Goal: Task Accomplishment & Management: Manage account settings

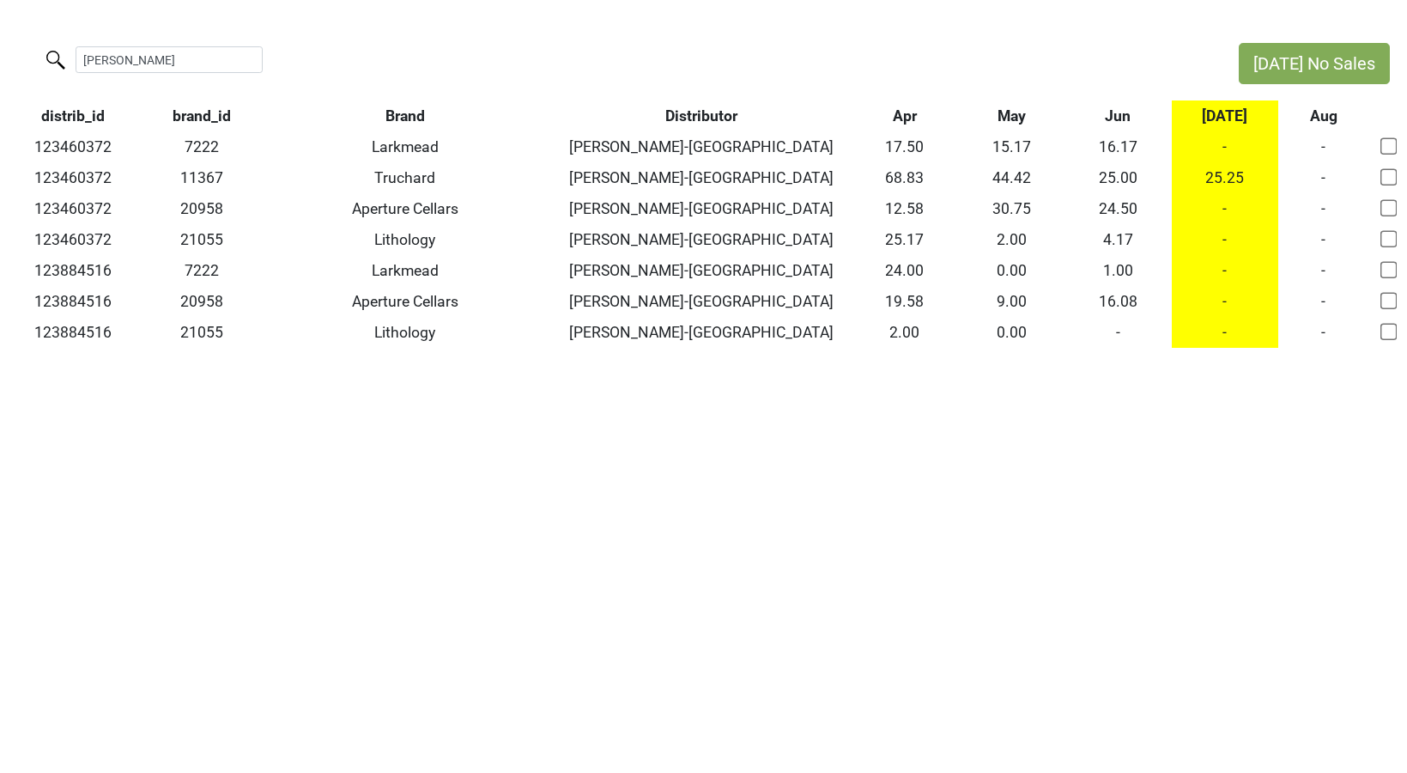
type input "wildman"
click at [403, 112] on th "Brand" at bounding box center [404, 115] width 293 height 31
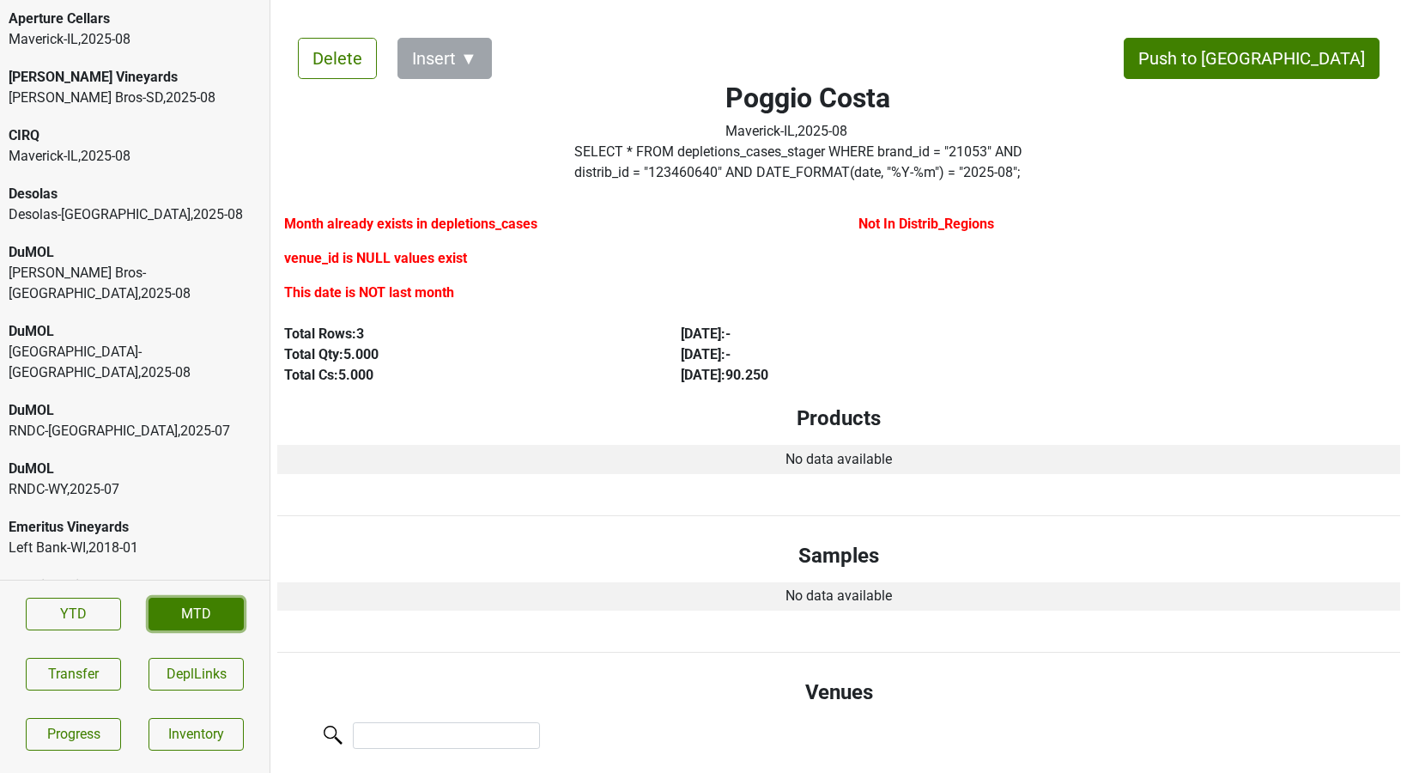
click at [184, 610] on link "MTD" at bounding box center [196, 613] width 95 height 33
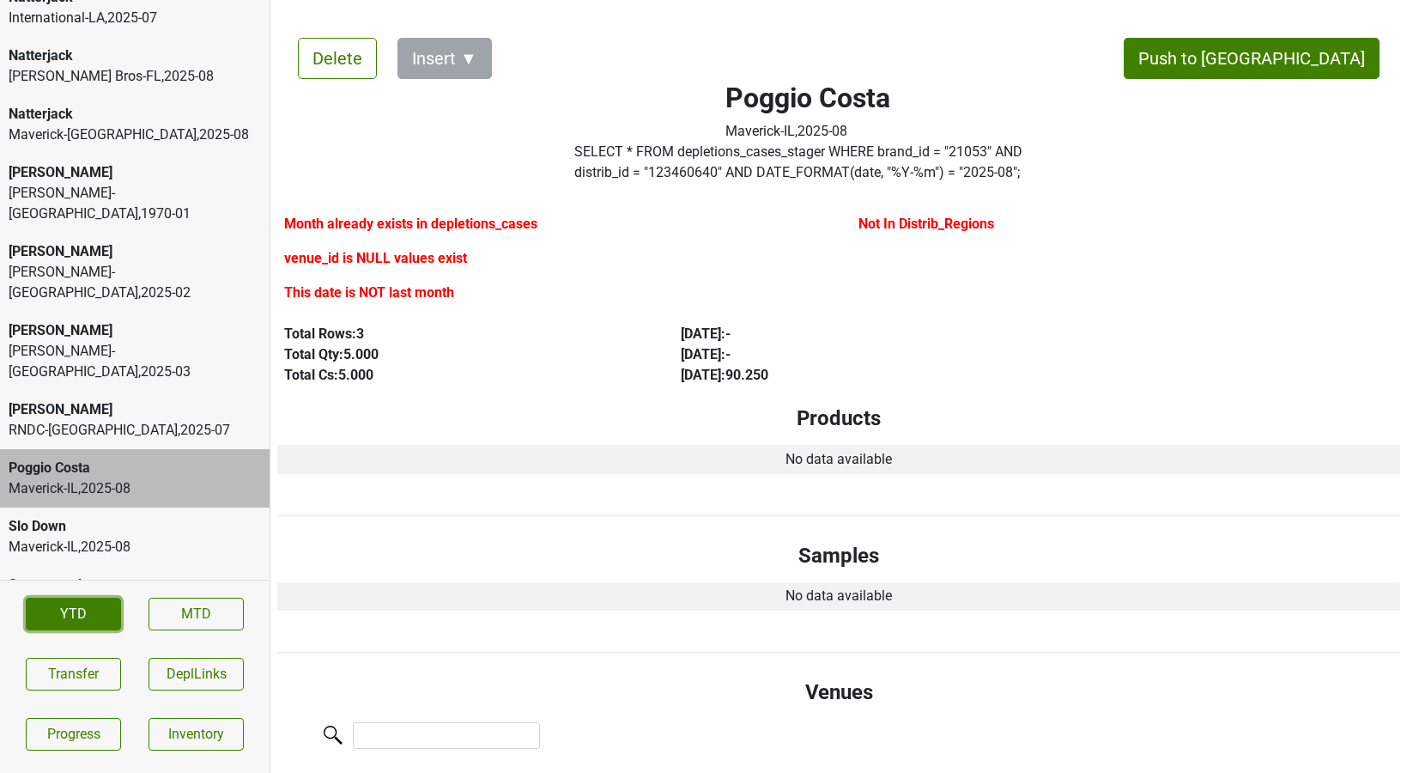
click at [73, 611] on link "YTD" at bounding box center [73, 613] width 95 height 33
click at [192, 684] on button "DeplLinks" at bounding box center [196, 674] width 95 height 33
click at [185, 674] on button "DeplLinks" at bounding box center [196, 674] width 95 height 33
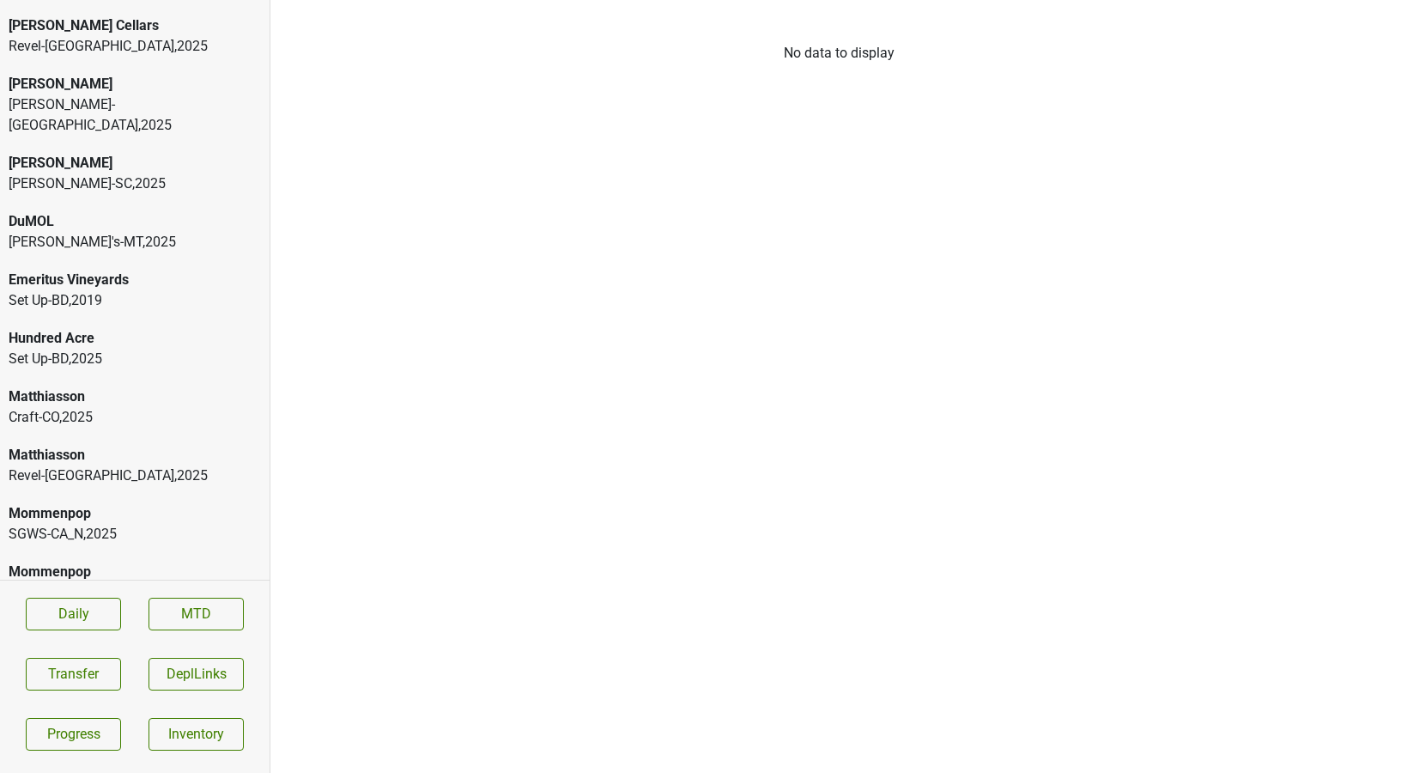
scroll to position [530, 0]
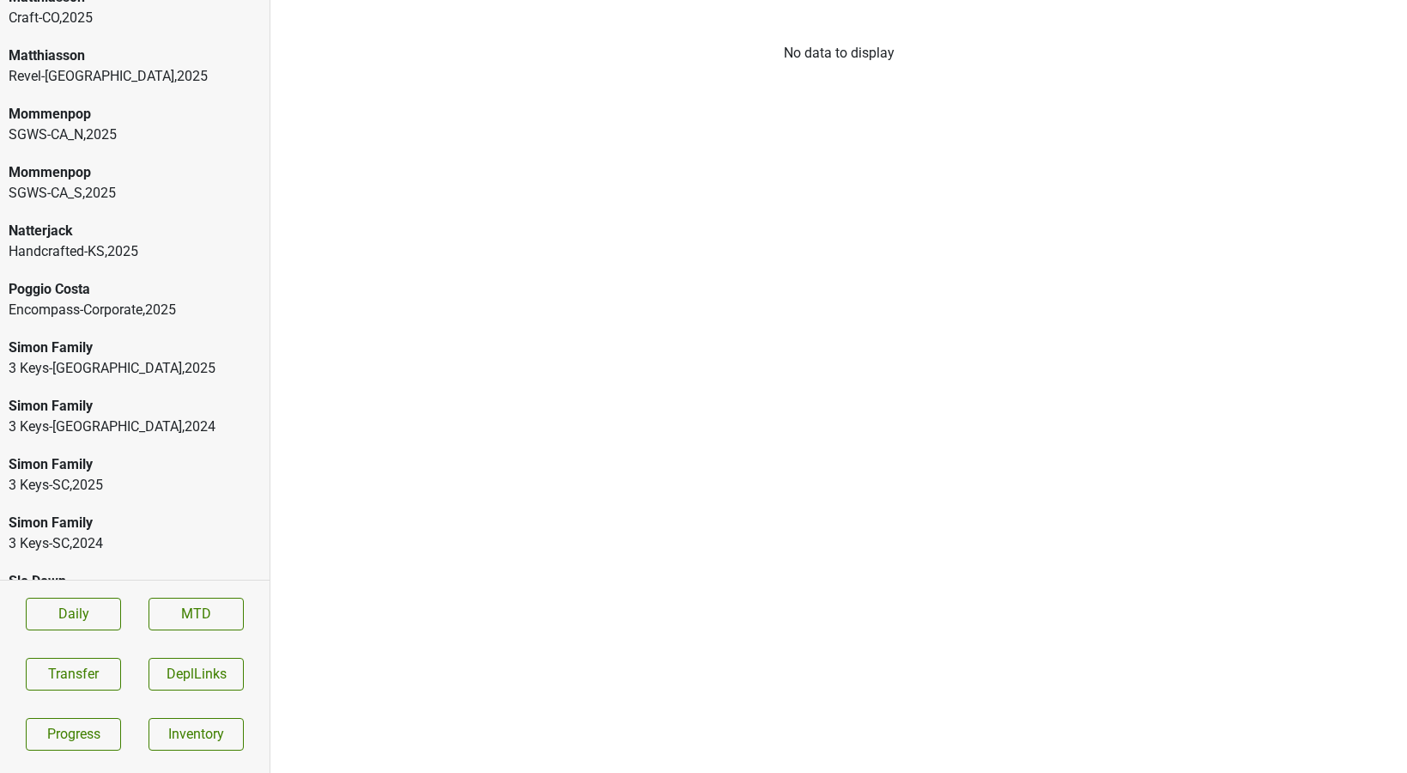
click at [112, 300] on div "Encompass-Corporate , 2025" at bounding box center [135, 310] width 252 height 21
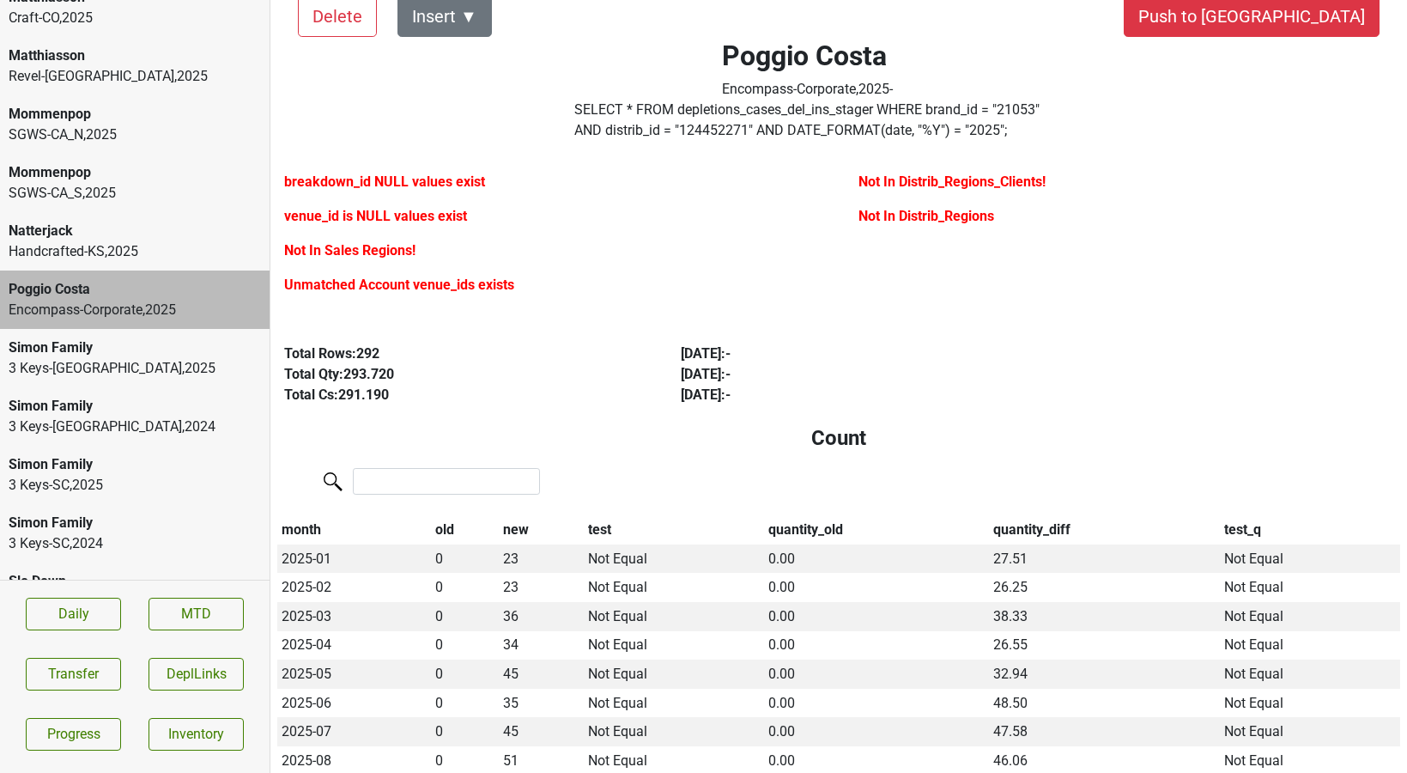
scroll to position [0, 0]
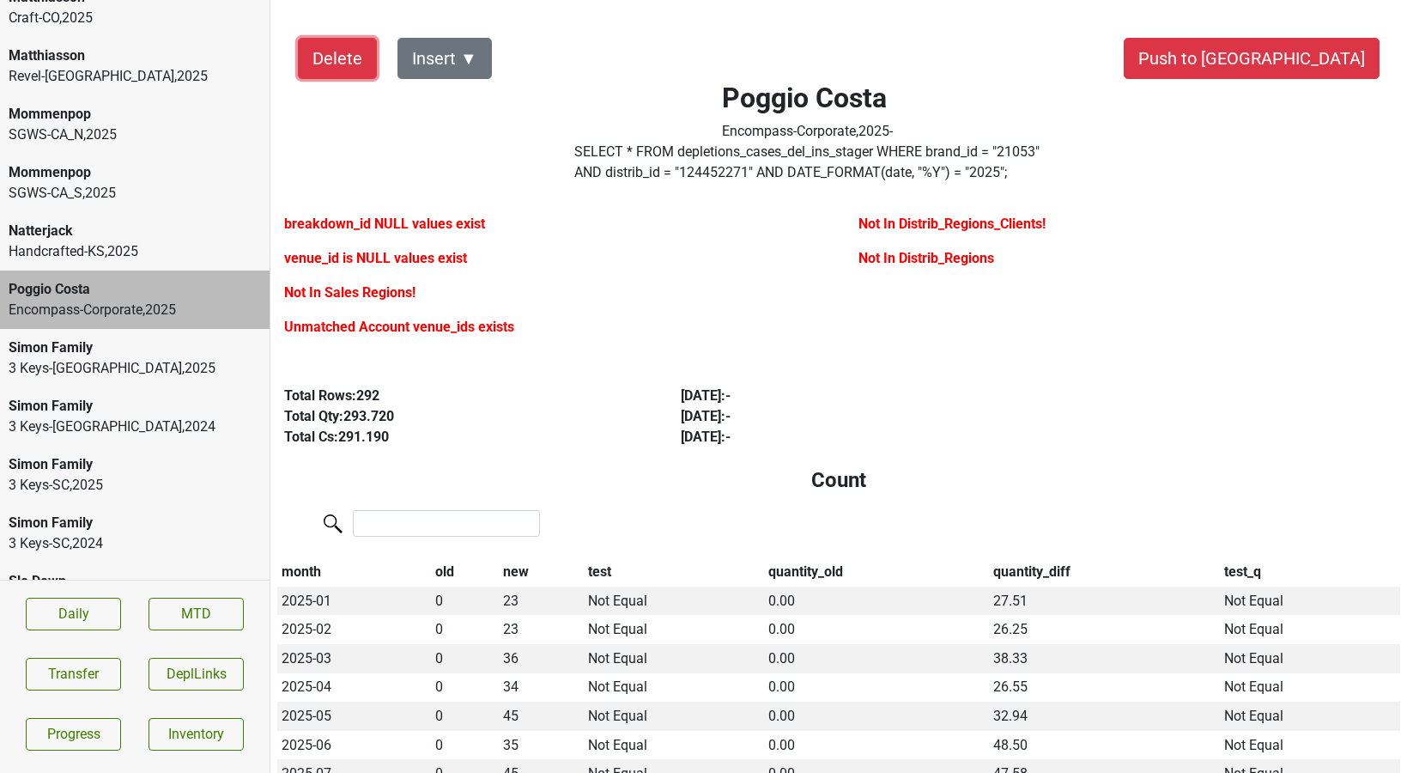
click at [312, 64] on button "Delete" at bounding box center [337, 58] width 79 height 41
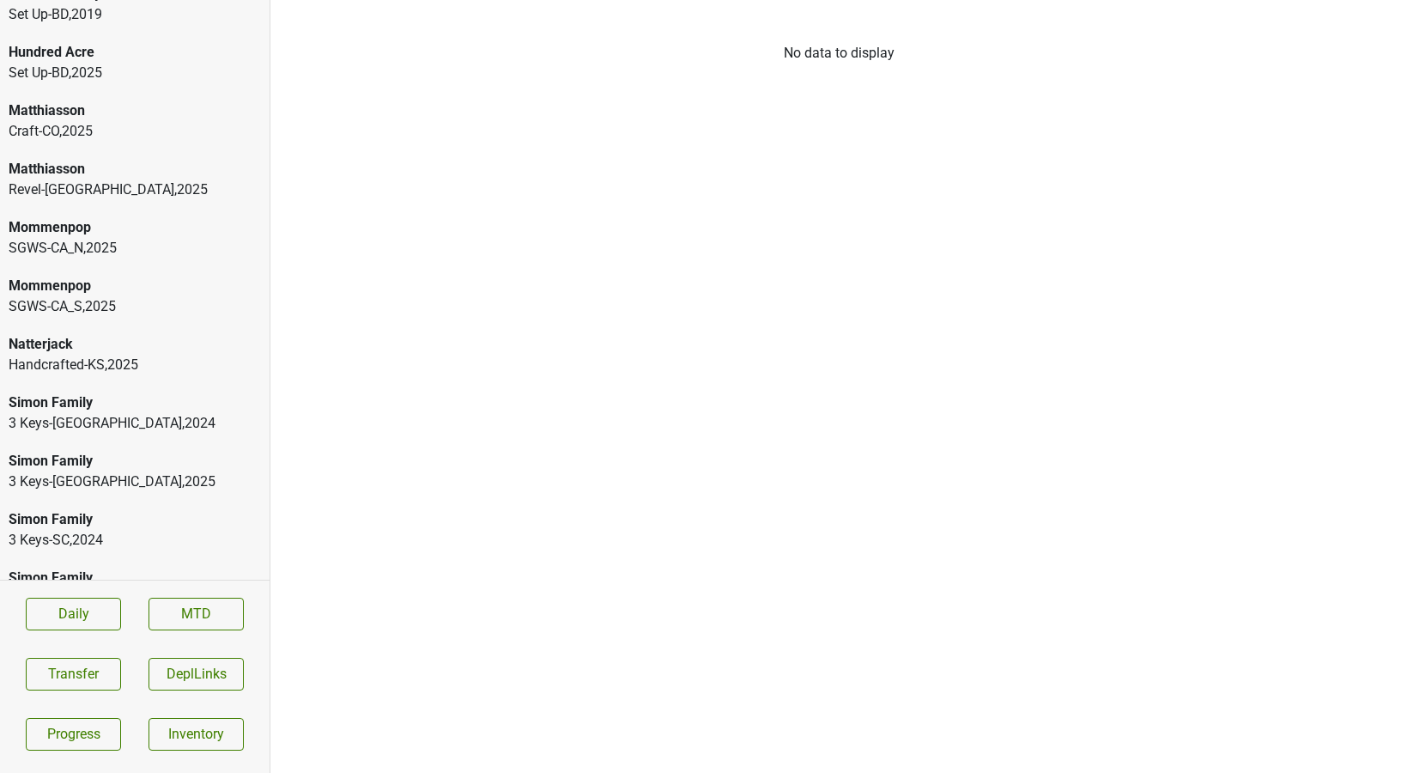
scroll to position [413, 0]
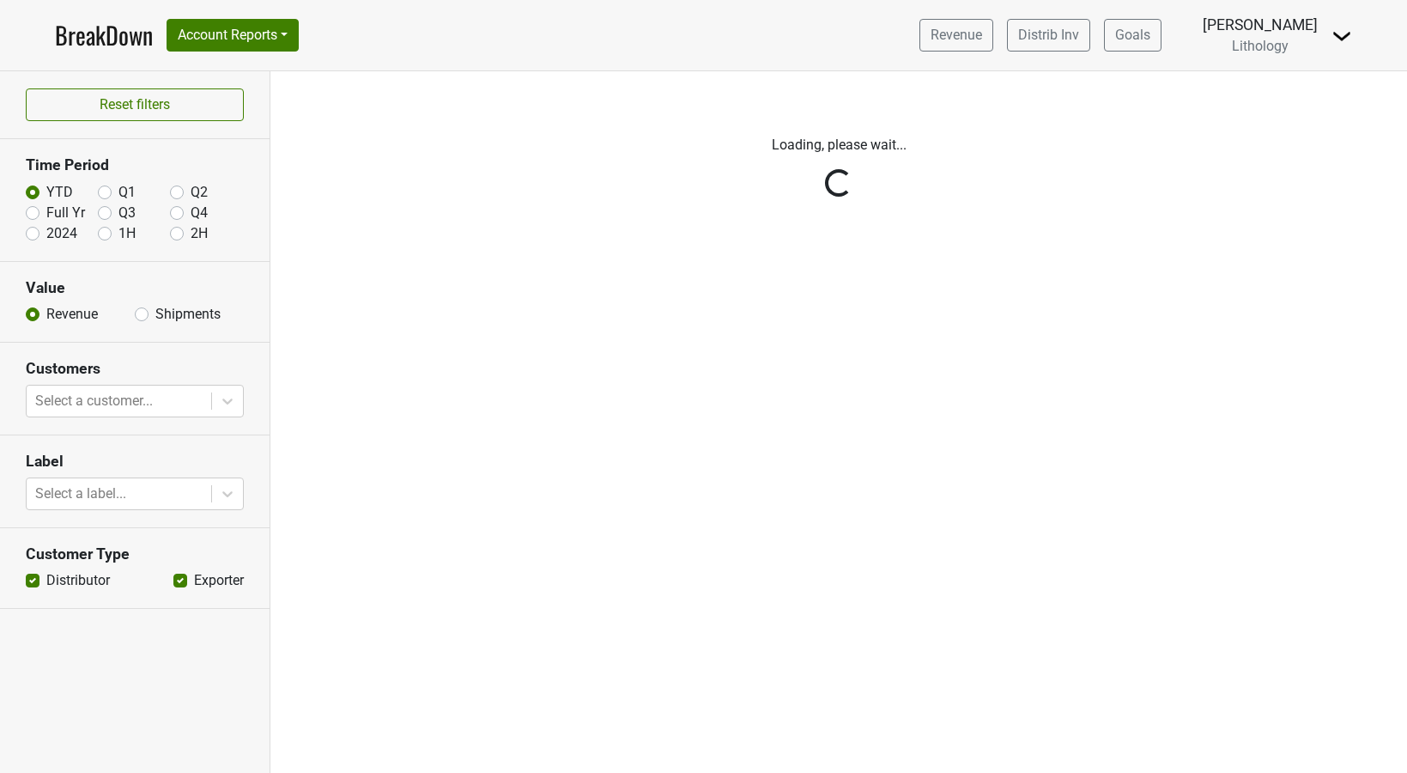
click at [1337, 39] on img at bounding box center [1341, 36] width 21 height 21
click at [1317, 85] on link "Logout" at bounding box center [1284, 96] width 136 height 27
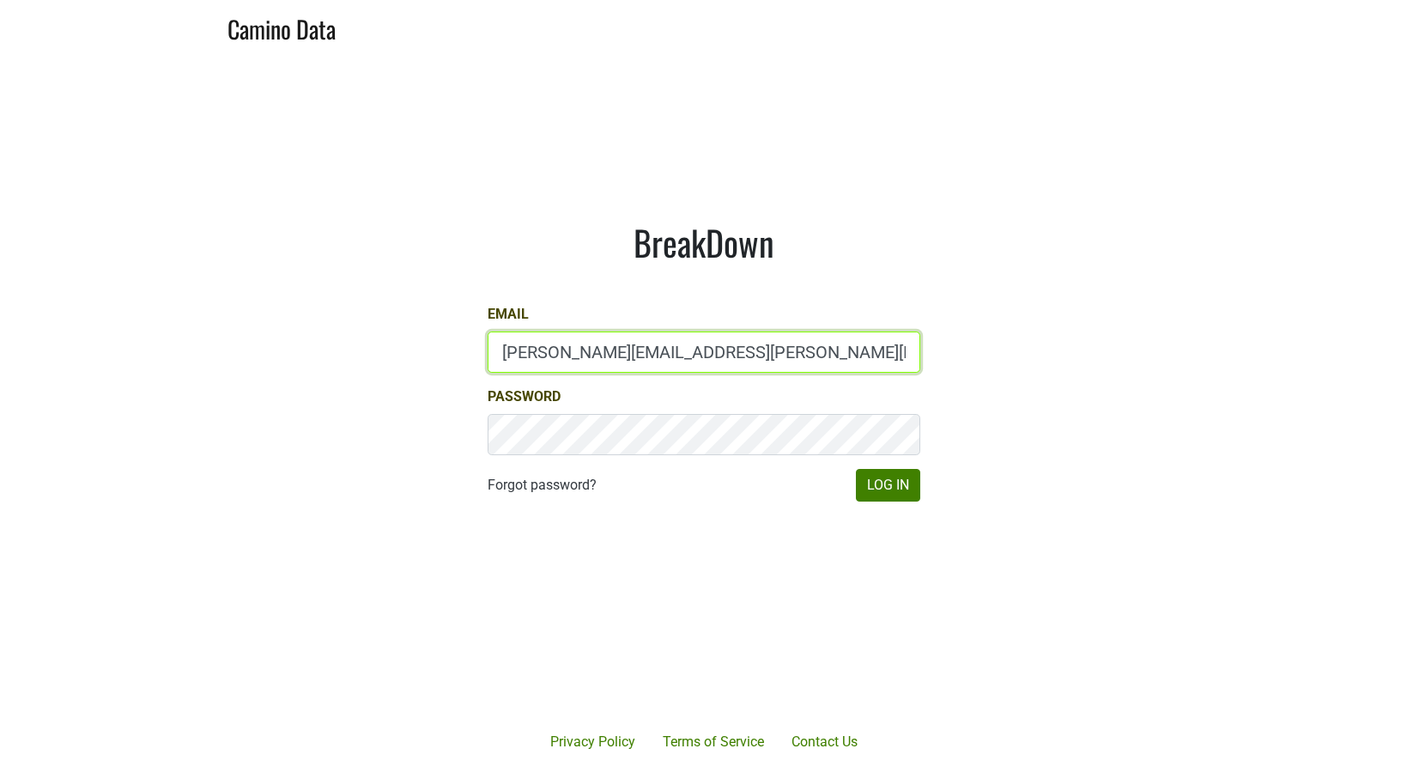
click at [620, 353] on input "paul.trione@lithology.wine" at bounding box center [704, 351] width 433 height 41
type input "matt@poggiocosta.com"
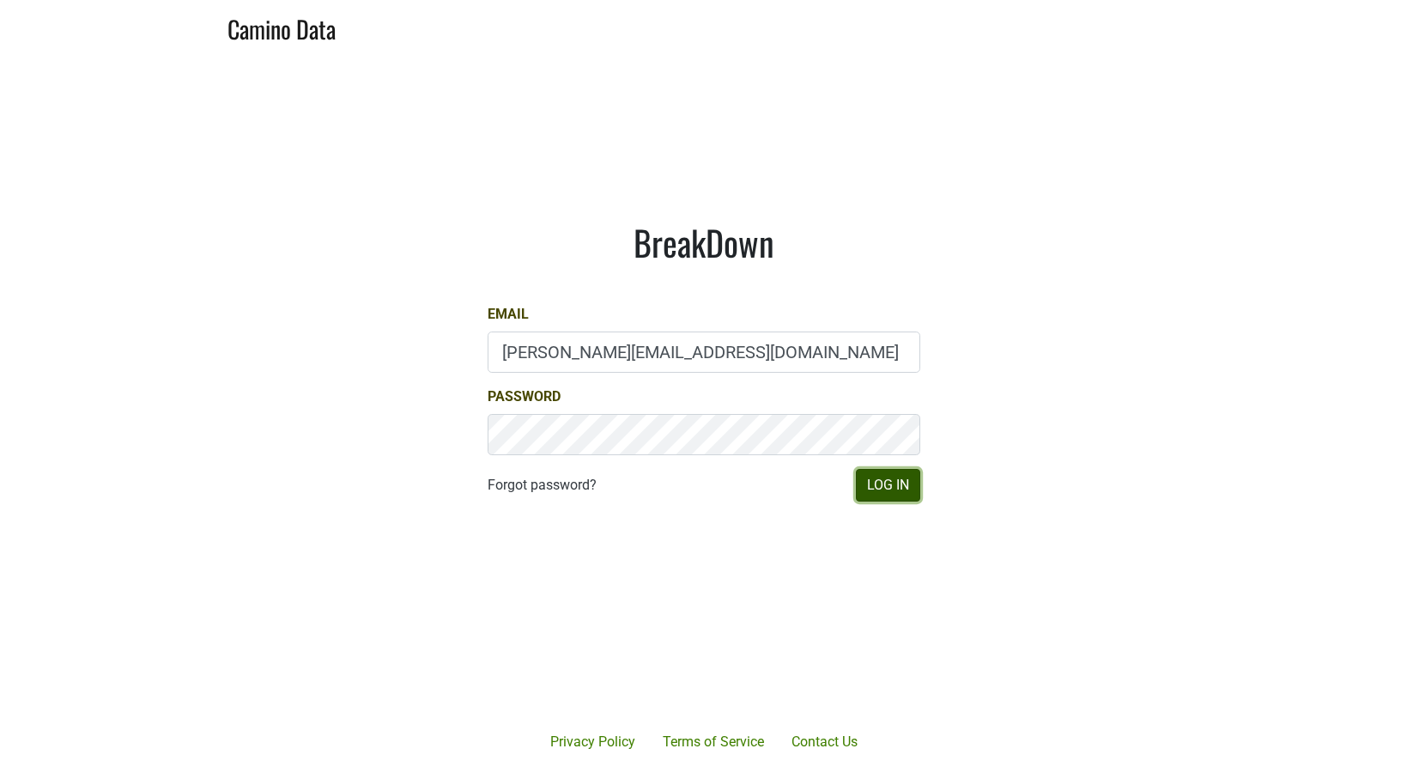
click at [875, 480] on button "Log In" at bounding box center [888, 485] width 64 height 33
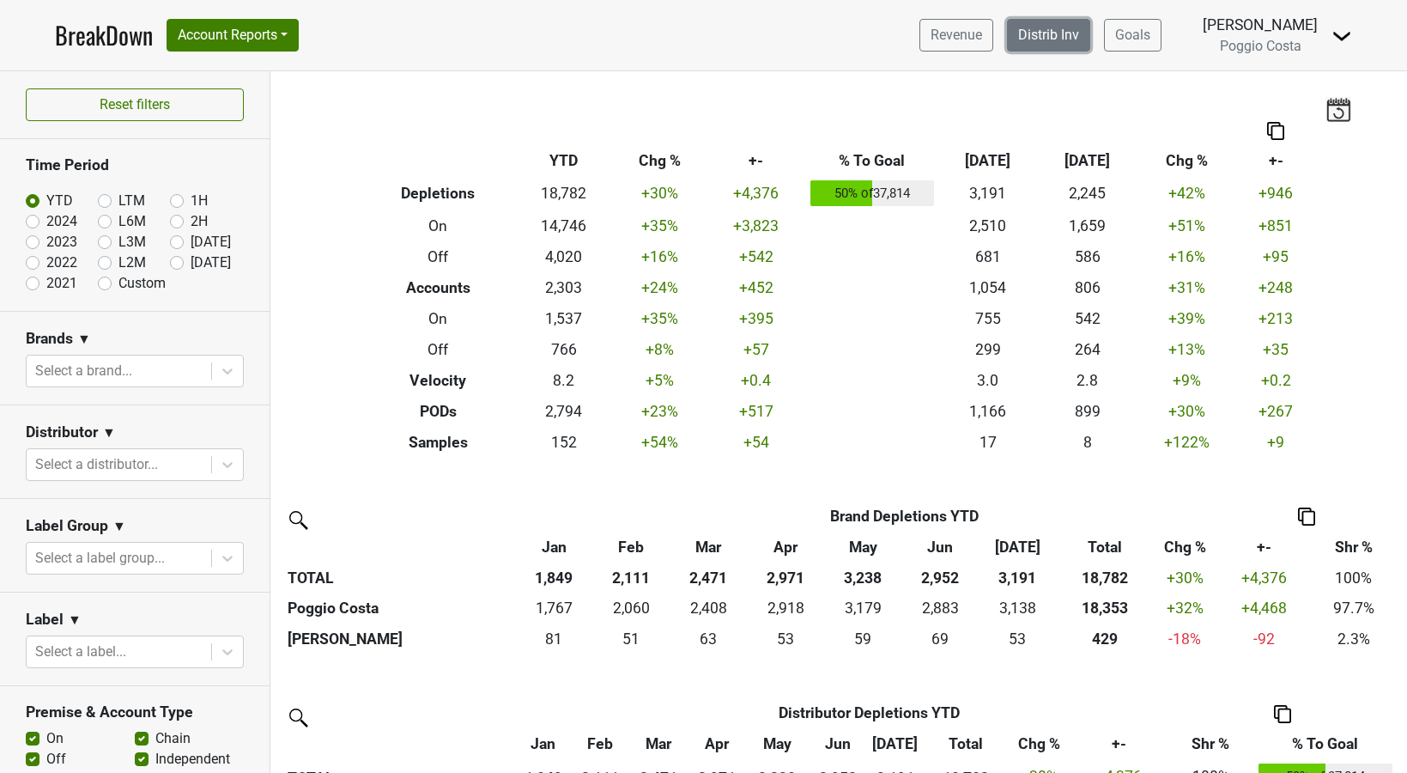
click at [1070, 33] on link "Distrib Inv" at bounding box center [1048, 35] width 83 height 33
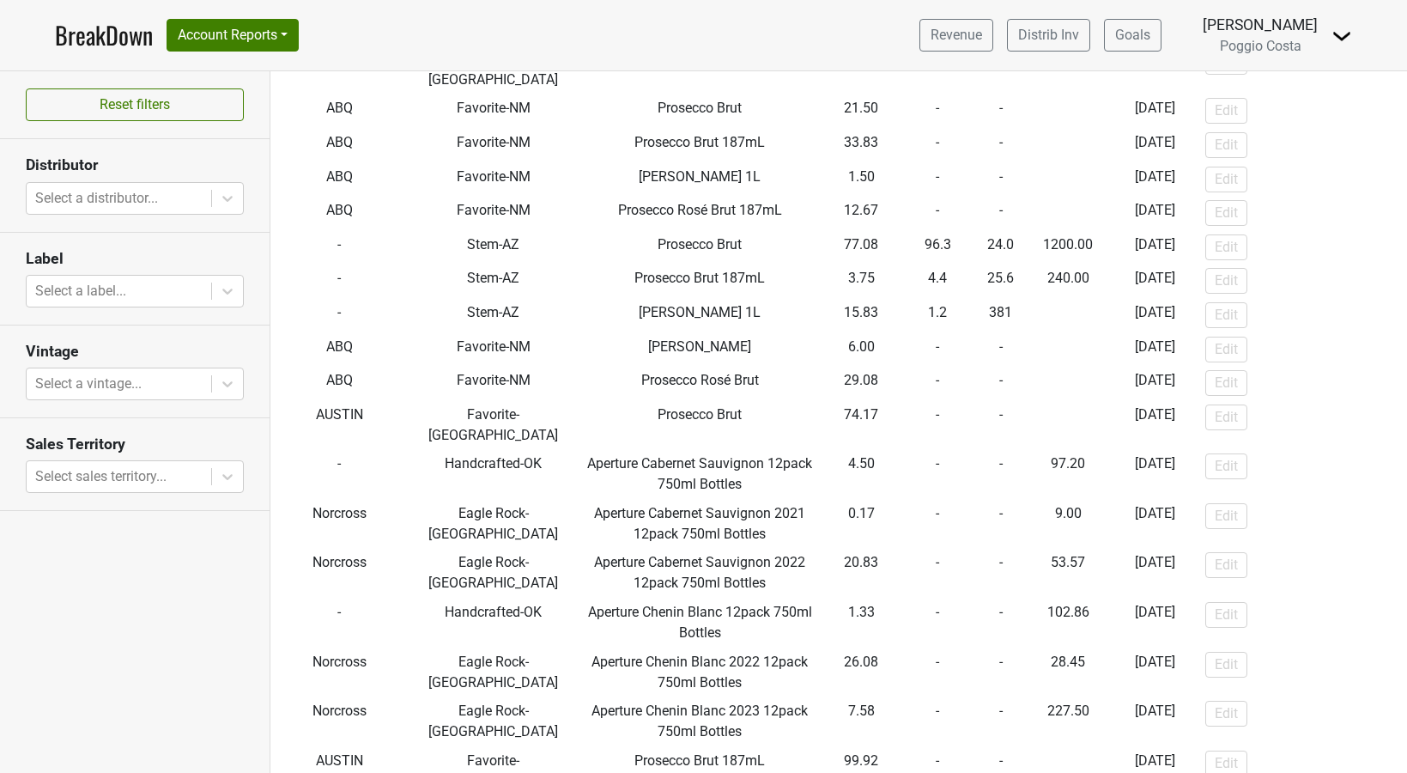
scroll to position [2174, 0]
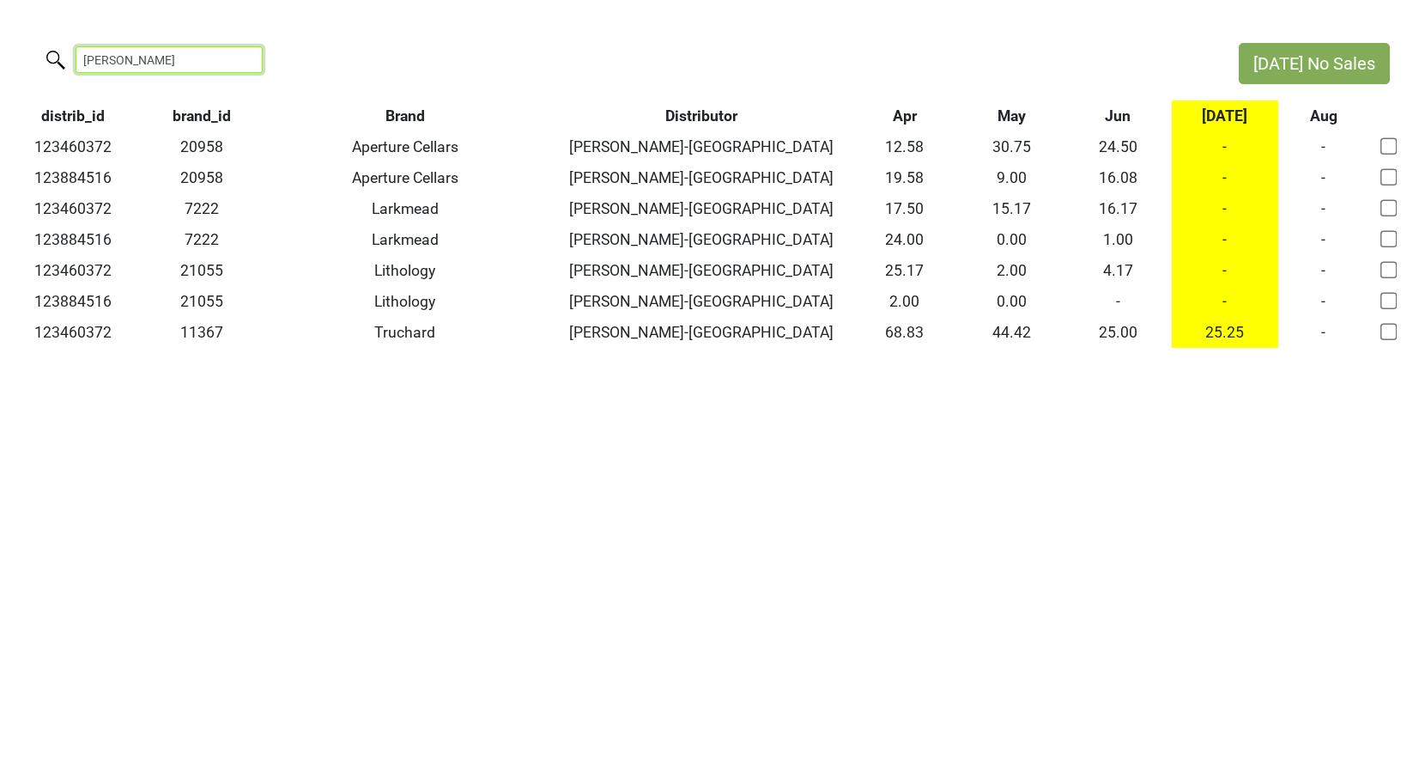
drag, startPoint x: 174, startPoint y: 56, endPoint x: -44, endPoint y: 56, distance: 218.0
click at [0, 56] on html "Jul No Sales wildman distrib_id brand_id Brand Distributor Apr May Jun Jul Aug …" at bounding box center [703, 195] width 1407 height 391
type input "n"
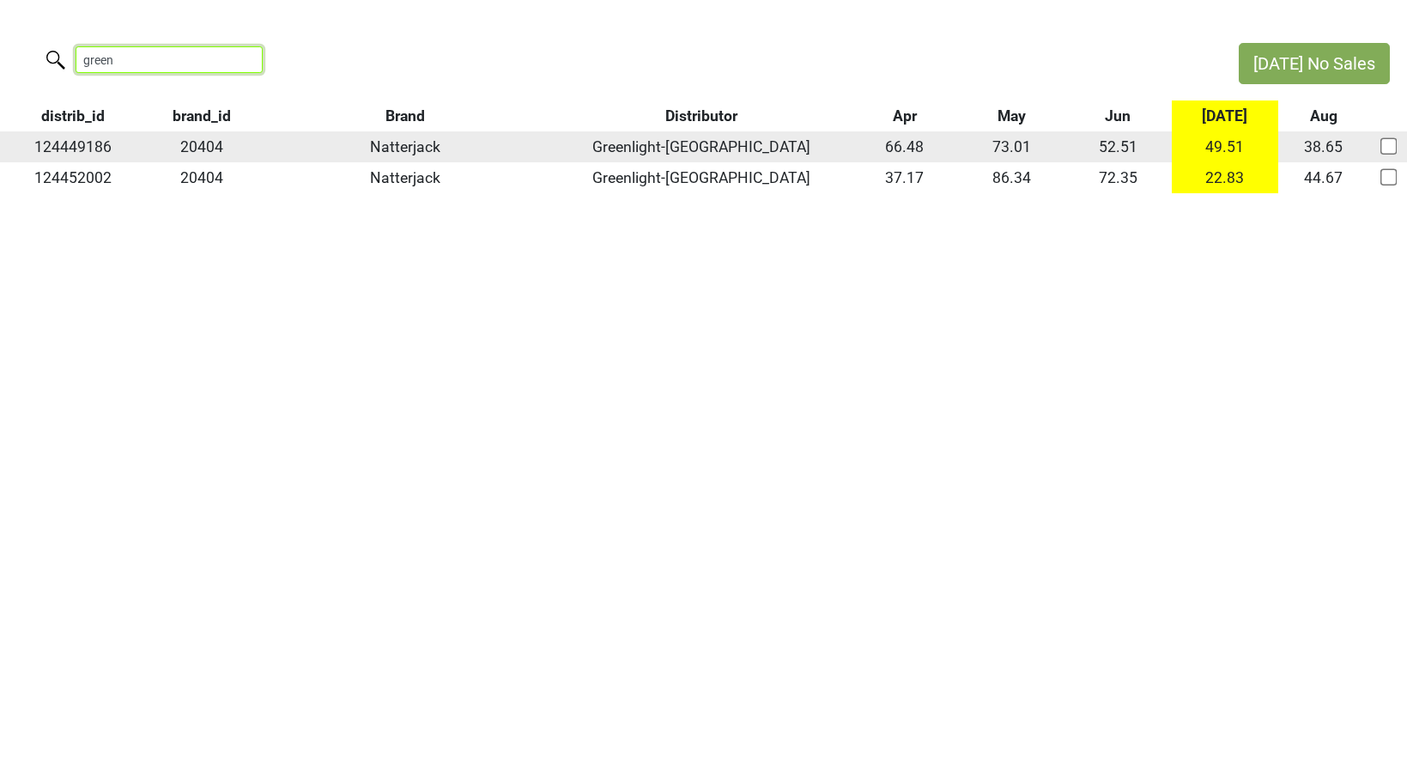
type input "green"
click at [99, 147] on td "124449186" at bounding box center [73, 146] width 146 height 31
copy td "124449186"
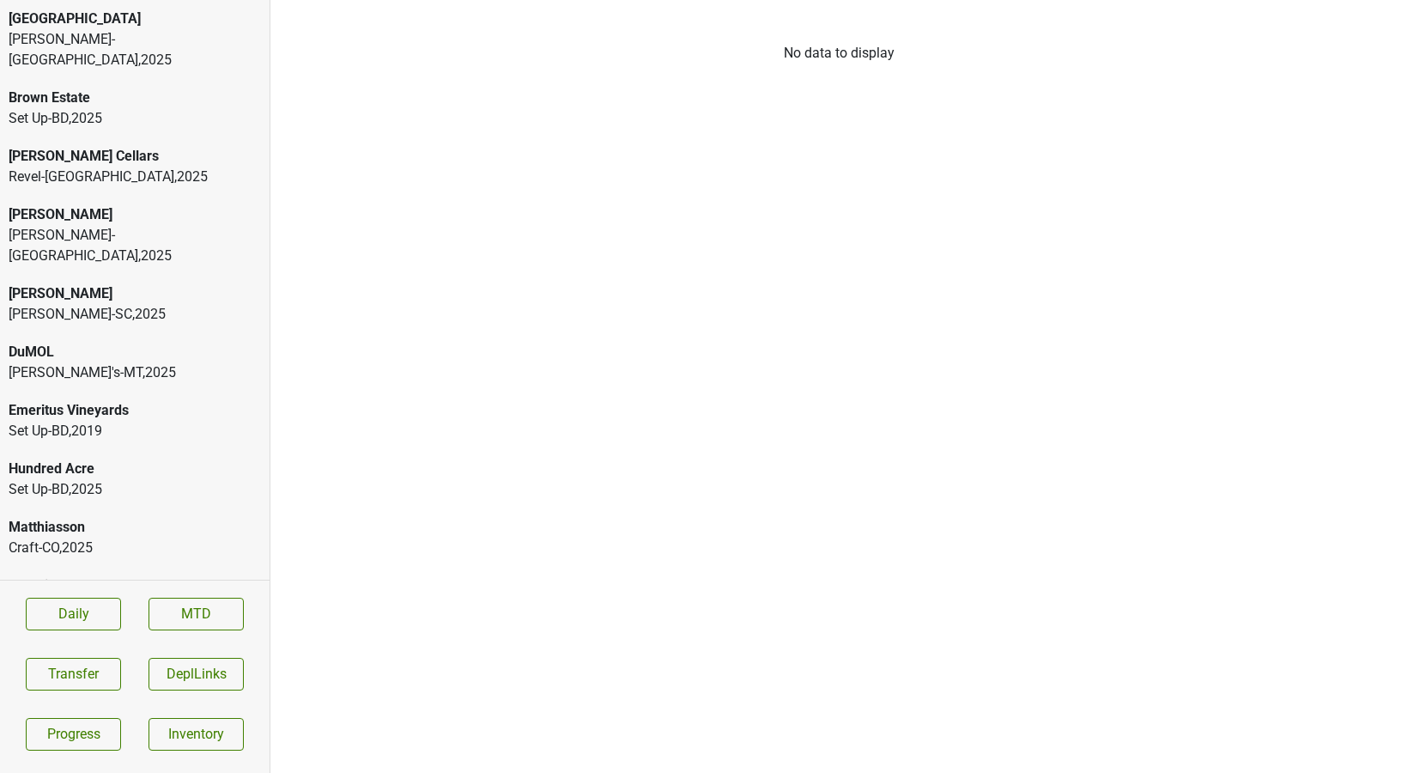
scroll to position [1113, 0]
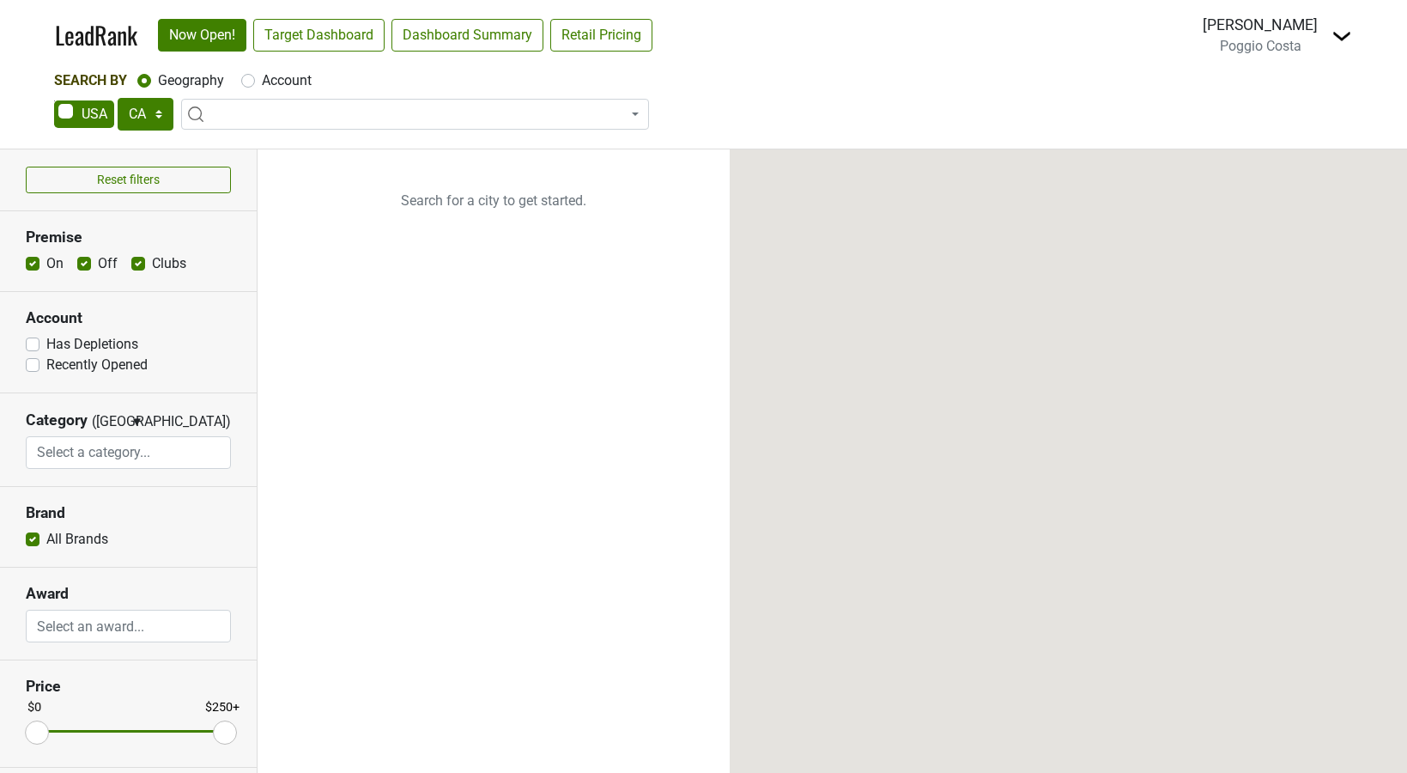
select select "CA"
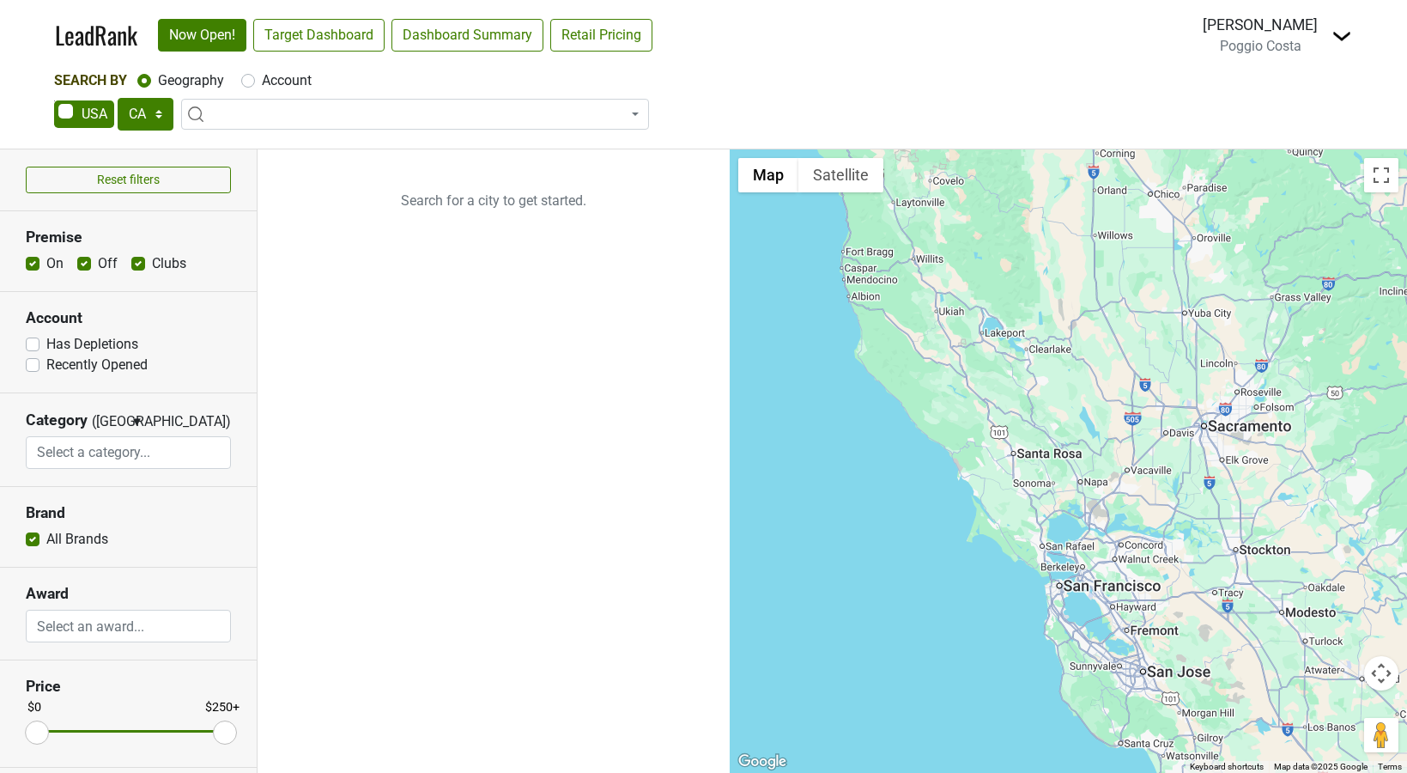
click at [1340, 37] on img at bounding box center [1341, 36] width 21 height 21
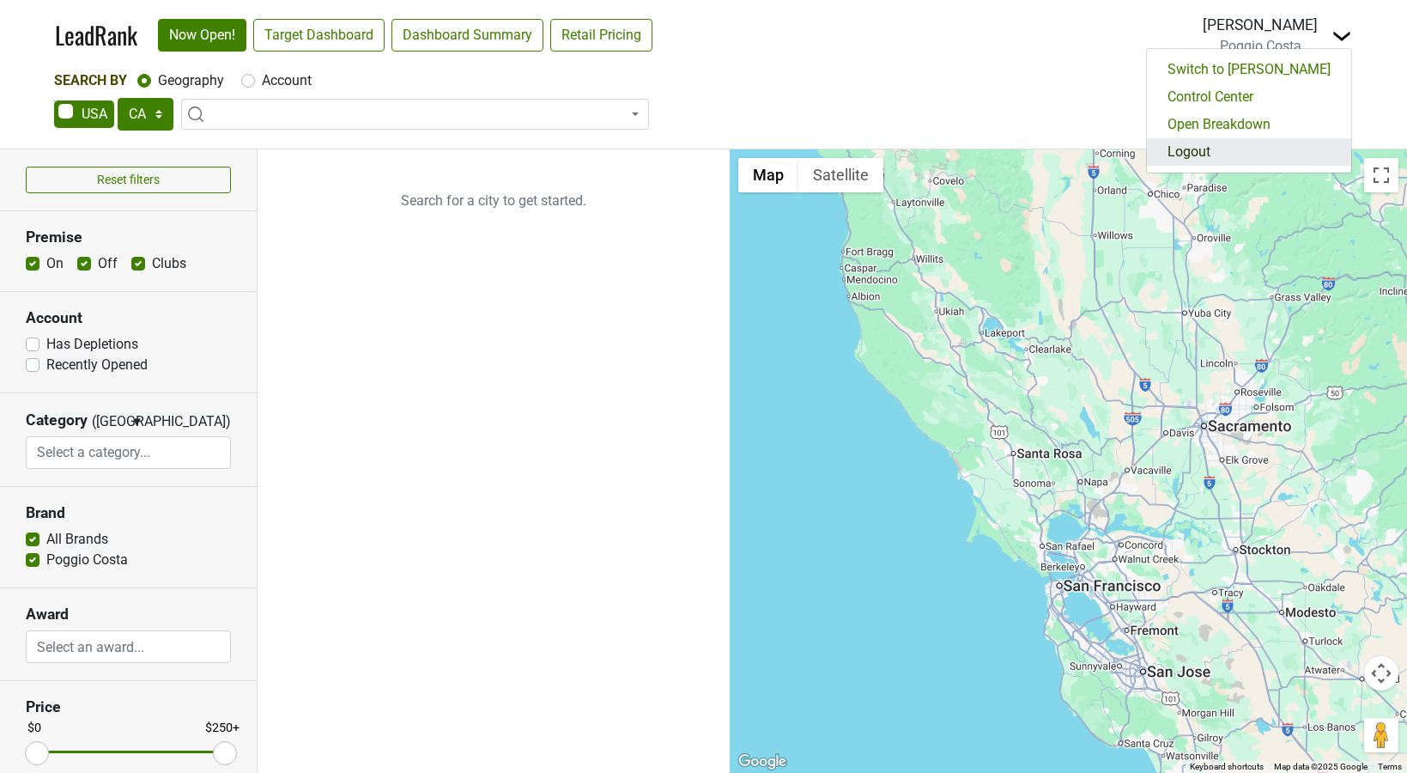
click at [1264, 149] on link "Logout" at bounding box center [1249, 151] width 204 height 27
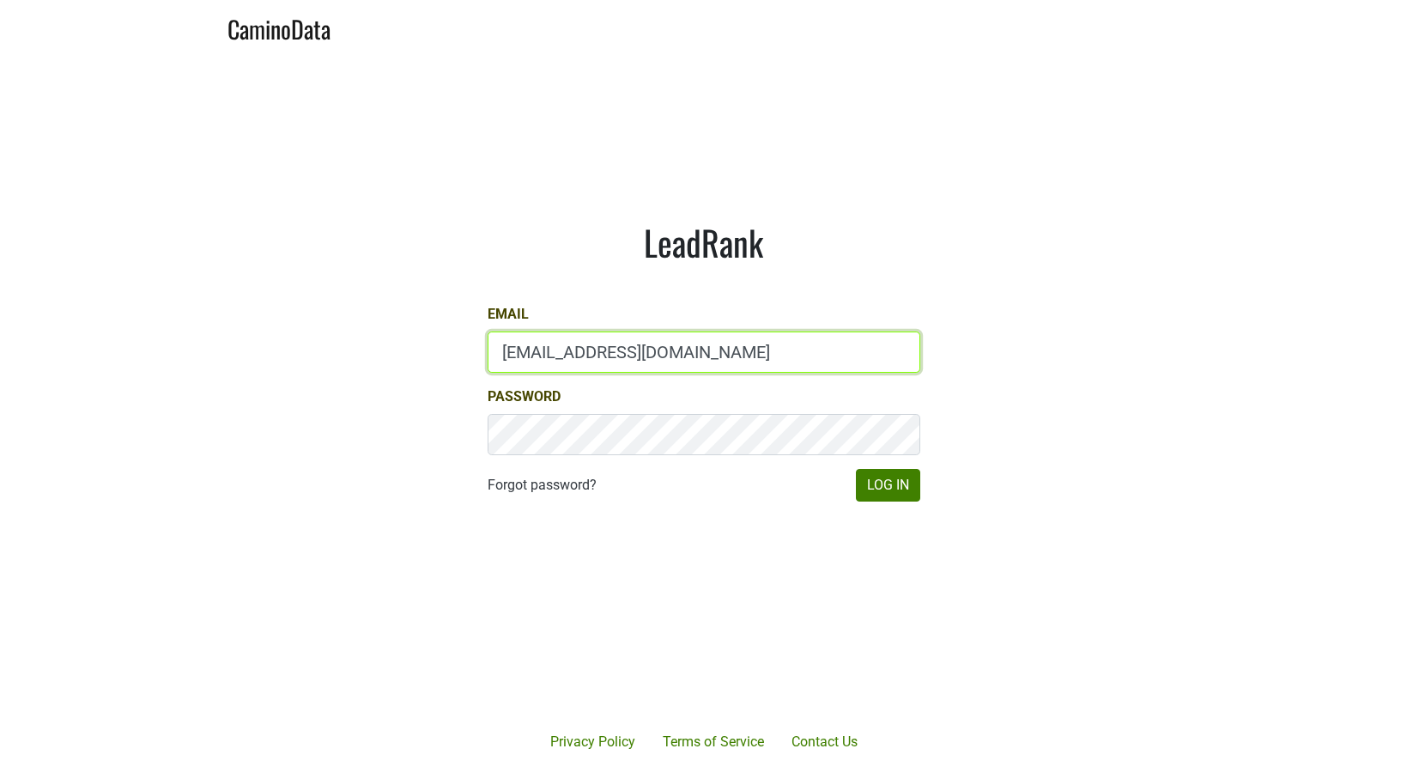
click at [715, 349] on input "[EMAIL_ADDRESS][DOMAIN_NAME]" at bounding box center [704, 351] width 433 height 41
click at [715, 349] on input "drewstapp@jonata.com" at bounding box center [704, 351] width 433 height 41
type input "sean@brownestate.com"
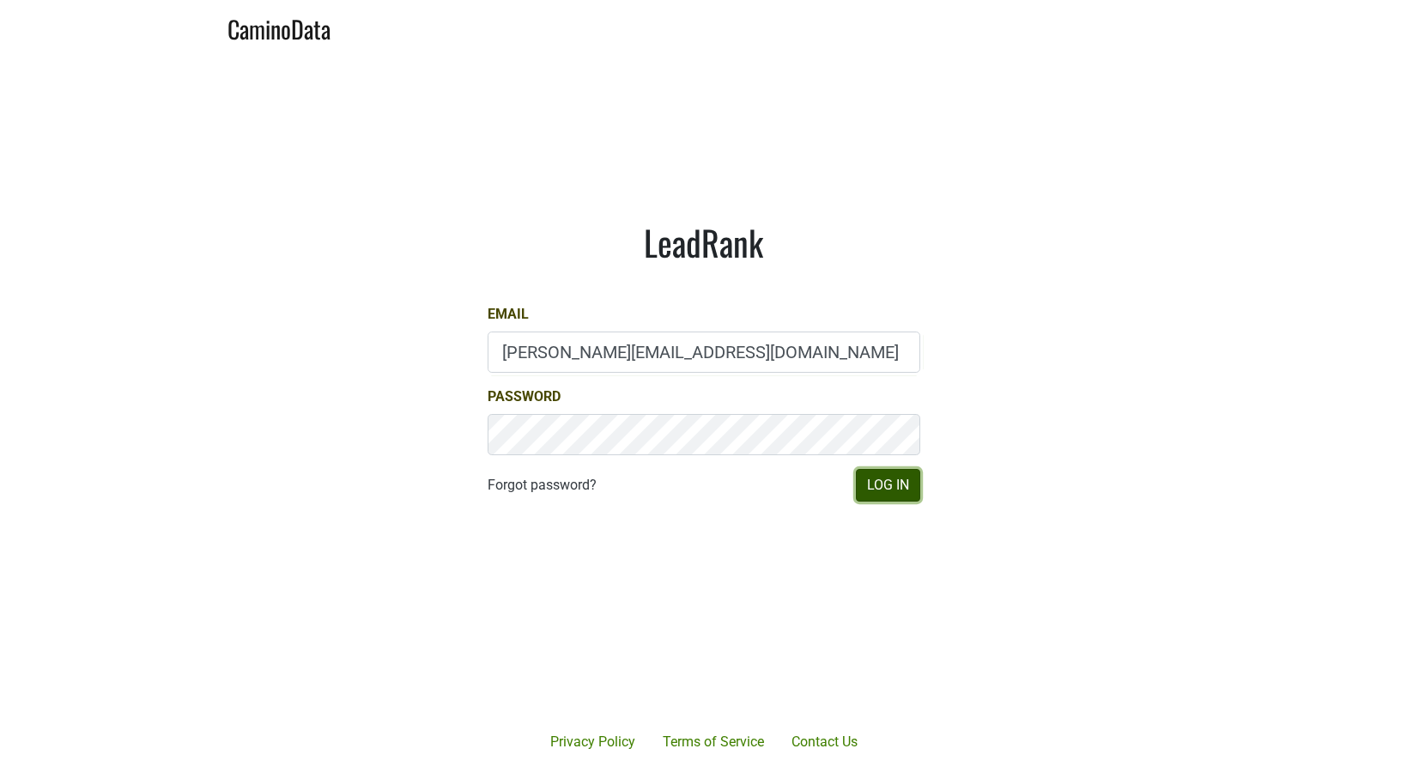
click at [870, 478] on button "Log In" at bounding box center [888, 485] width 64 height 33
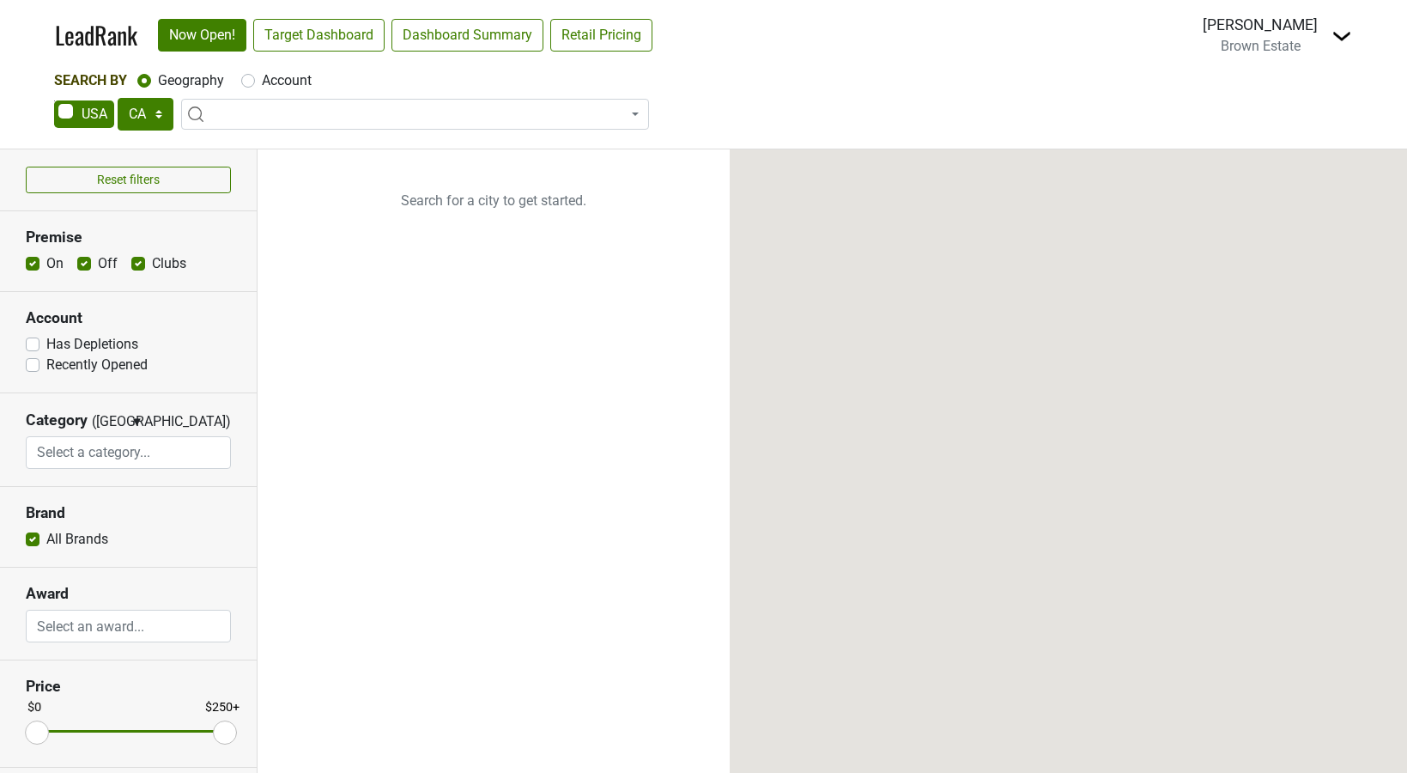
select select "CA"
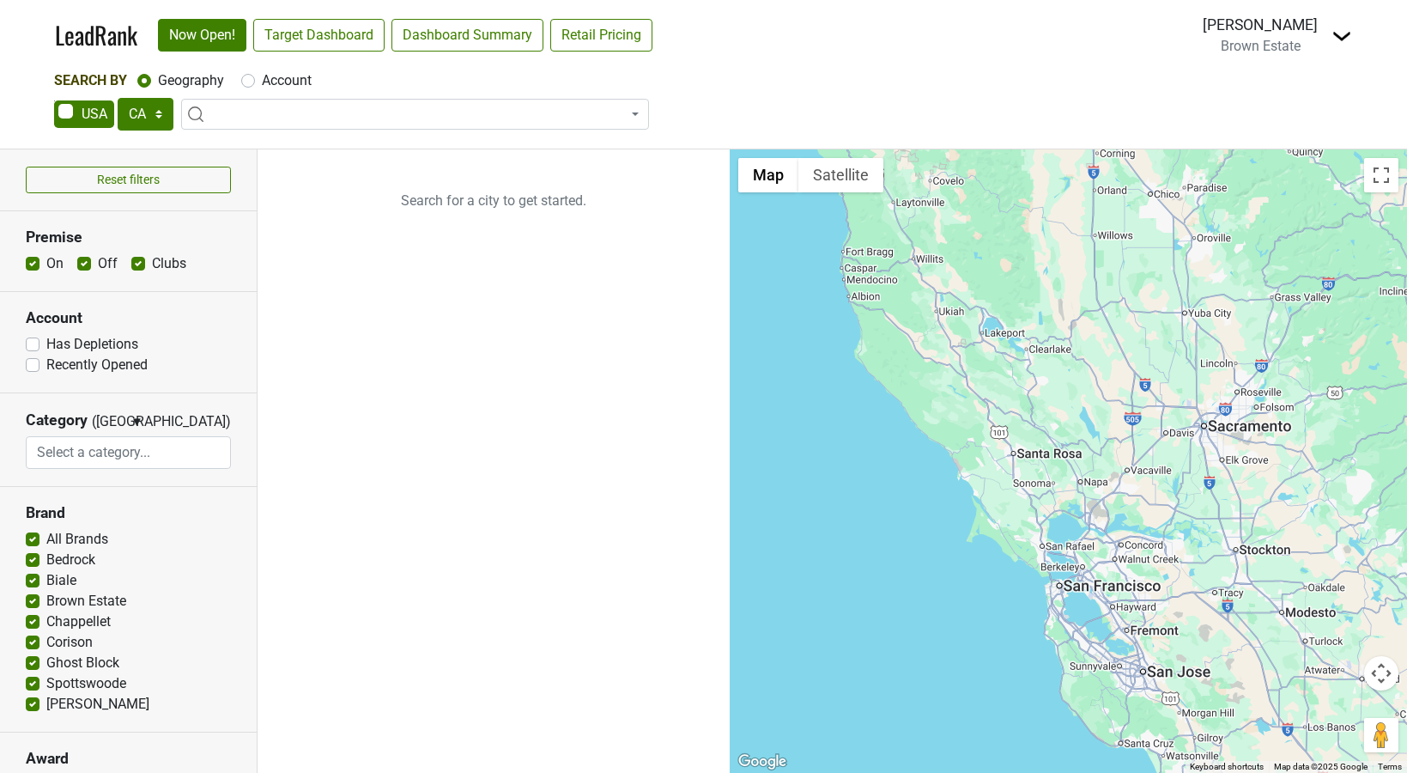
click at [1331, 32] on img at bounding box center [1341, 36] width 21 height 21
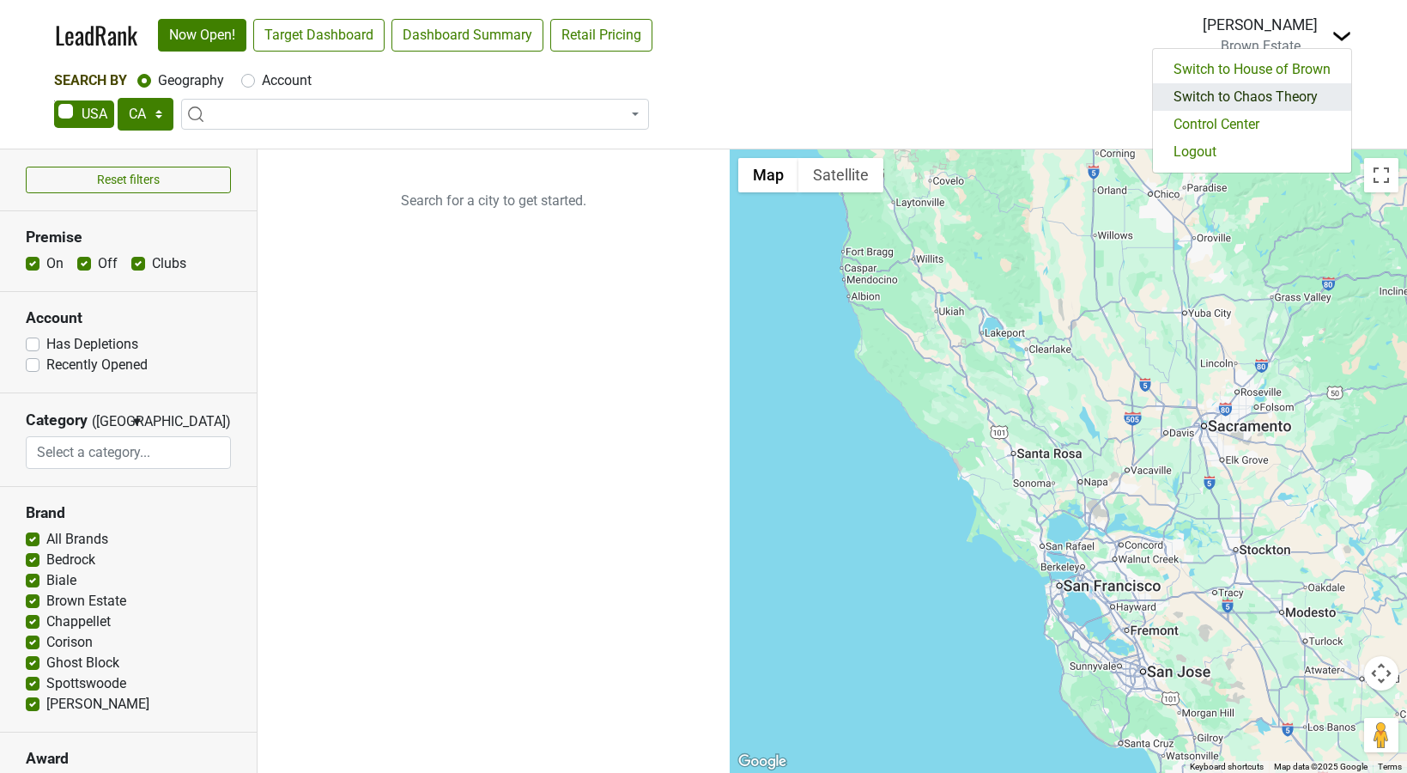
click at [1298, 94] on link "Switch to Chaos Theory" at bounding box center [1252, 96] width 198 height 27
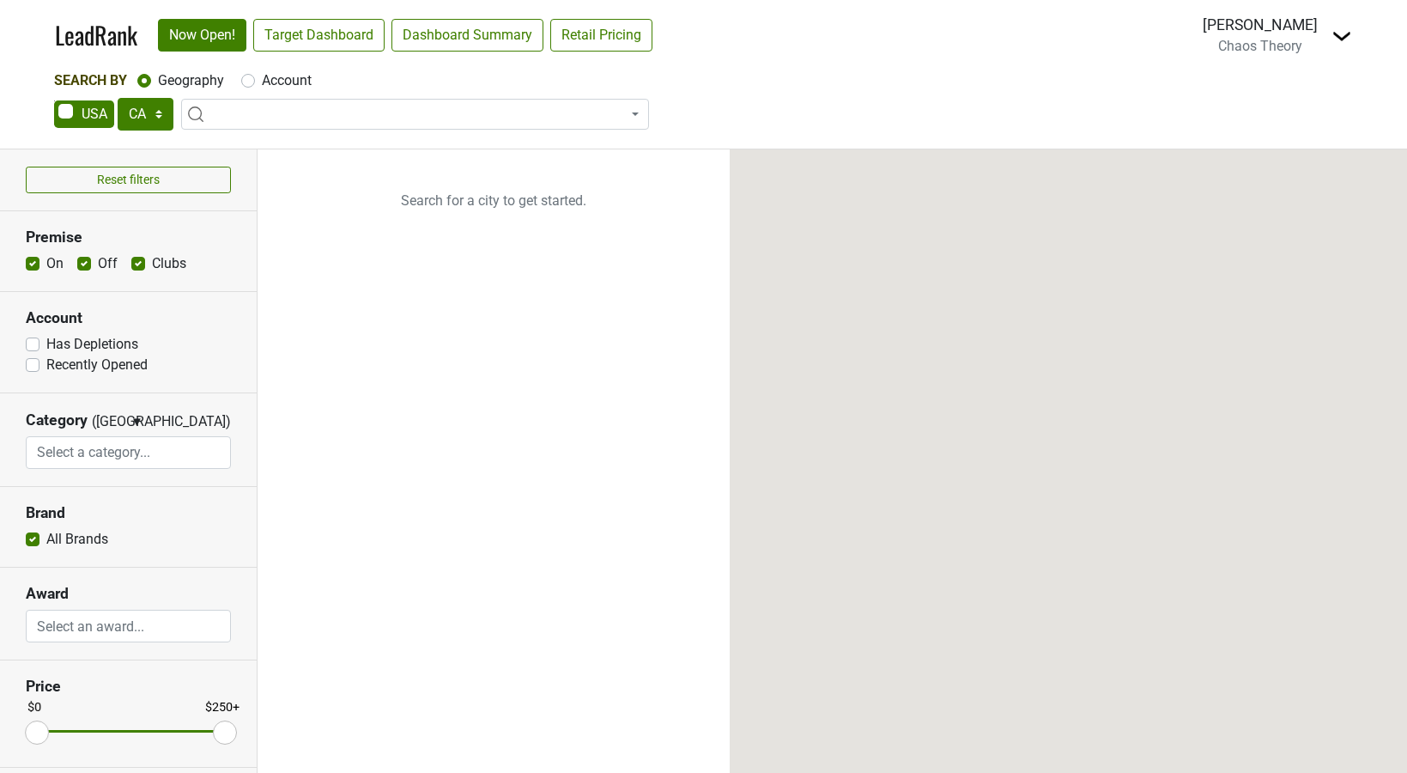
select select "CA"
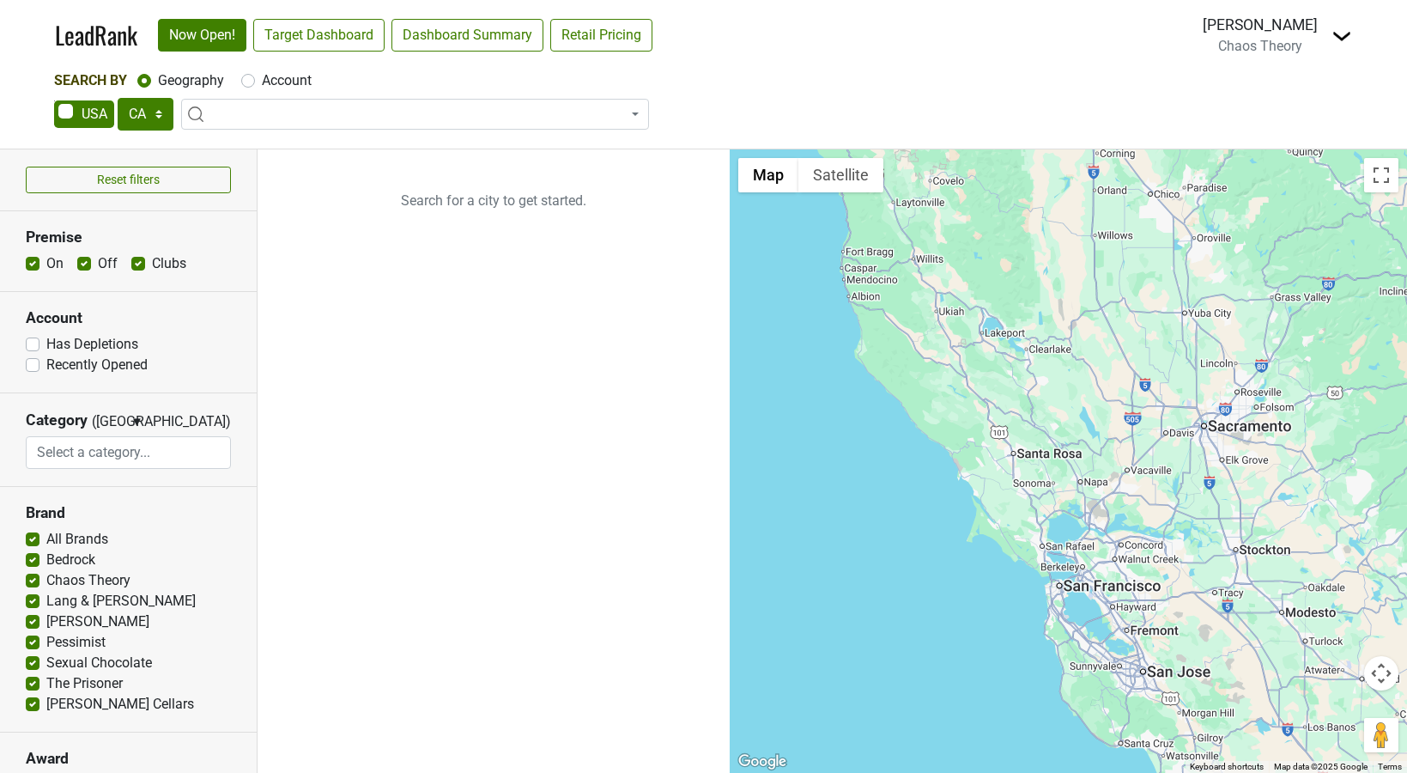
click at [1340, 41] on img at bounding box center [1341, 36] width 21 height 21
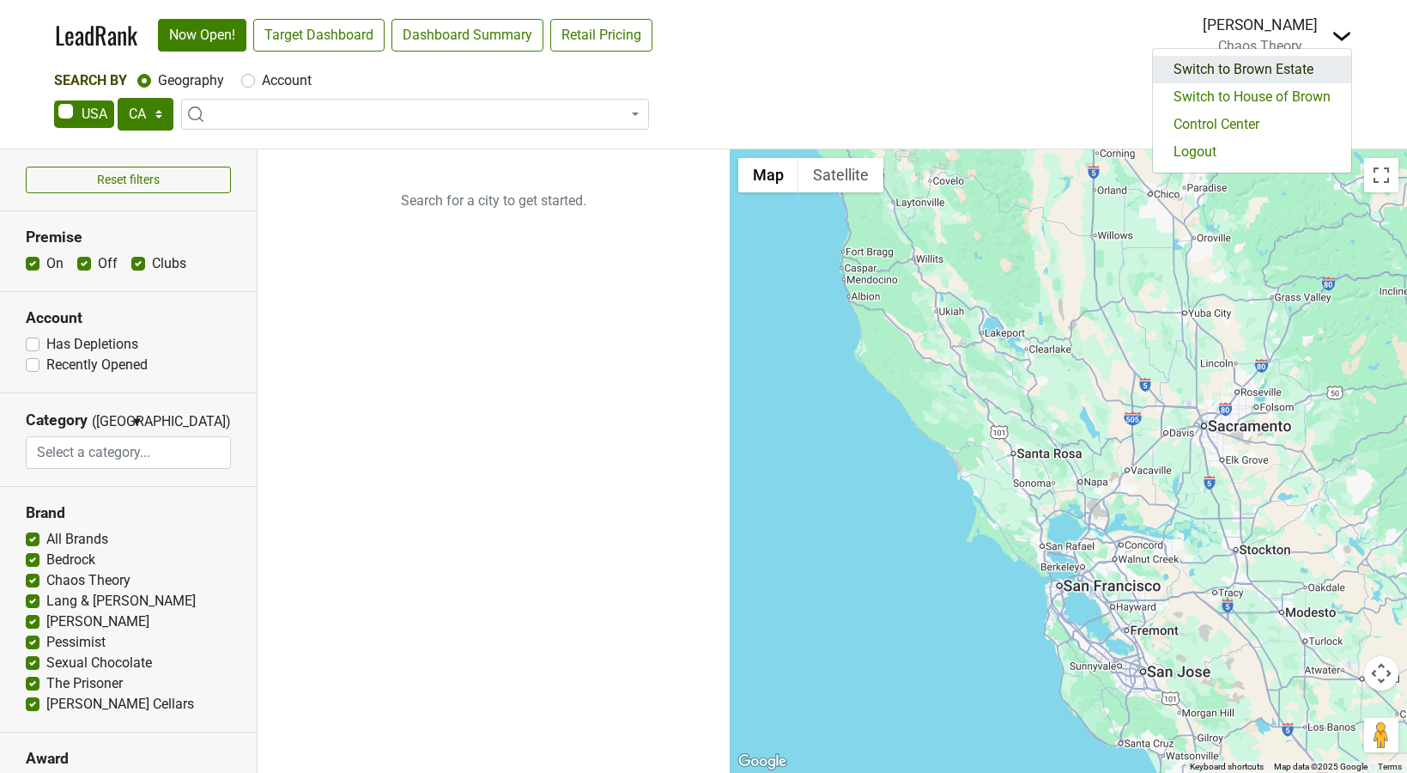
click at [1316, 70] on link "Switch to Brown Estate" at bounding box center [1252, 69] width 198 height 27
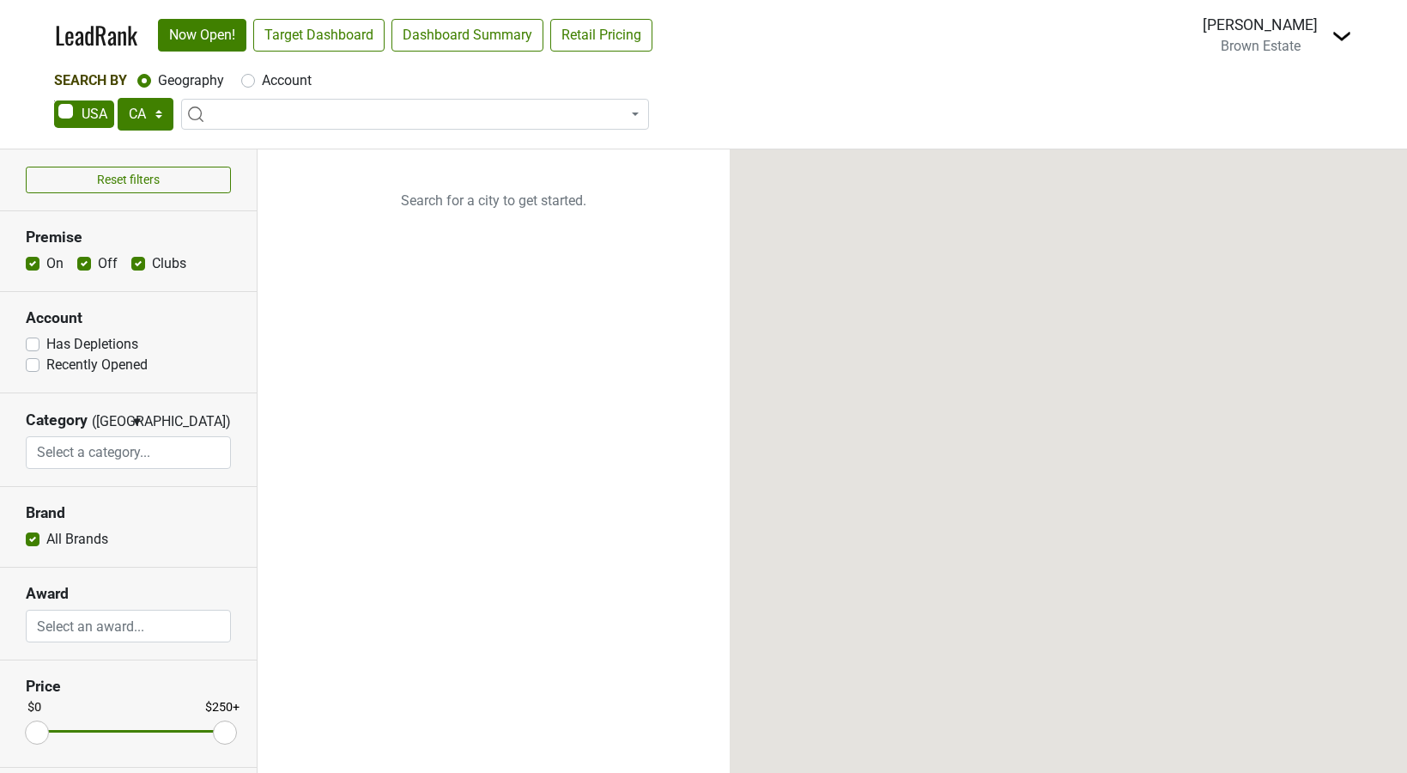
select select "CA"
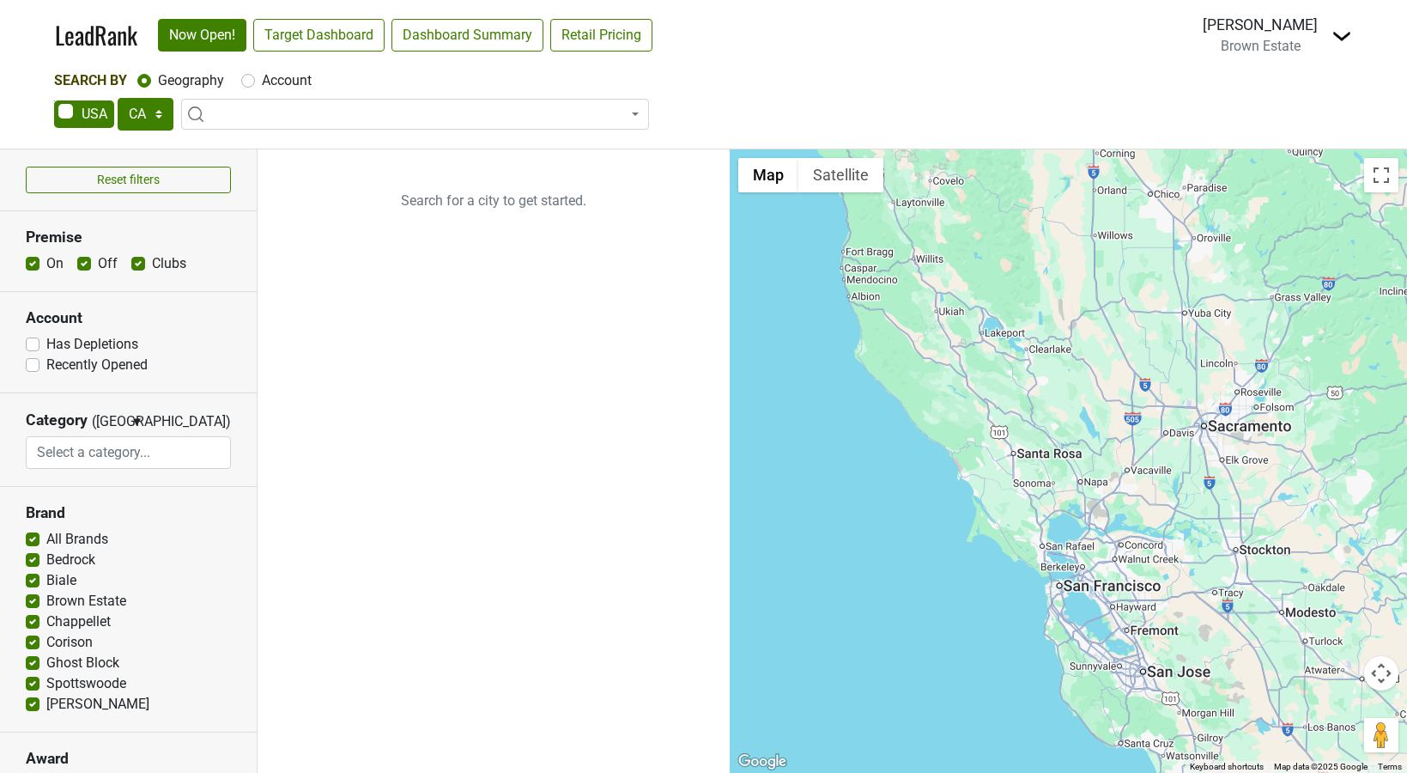
click at [1342, 42] on img at bounding box center [1341, 36] width 21 height 21
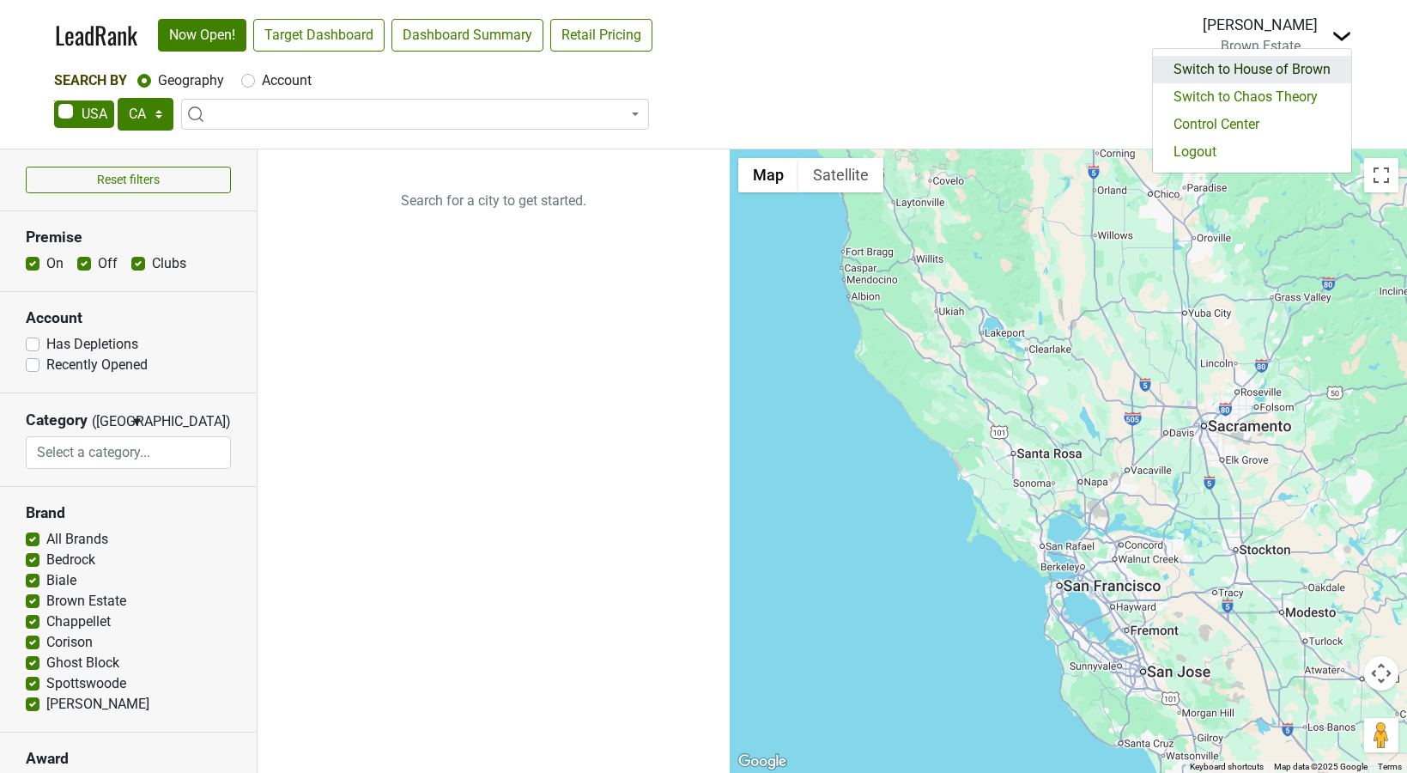
click at [1248, 69] on link "Switch to House of Brown" at bounding box center [1252, 69] width 198 height 27
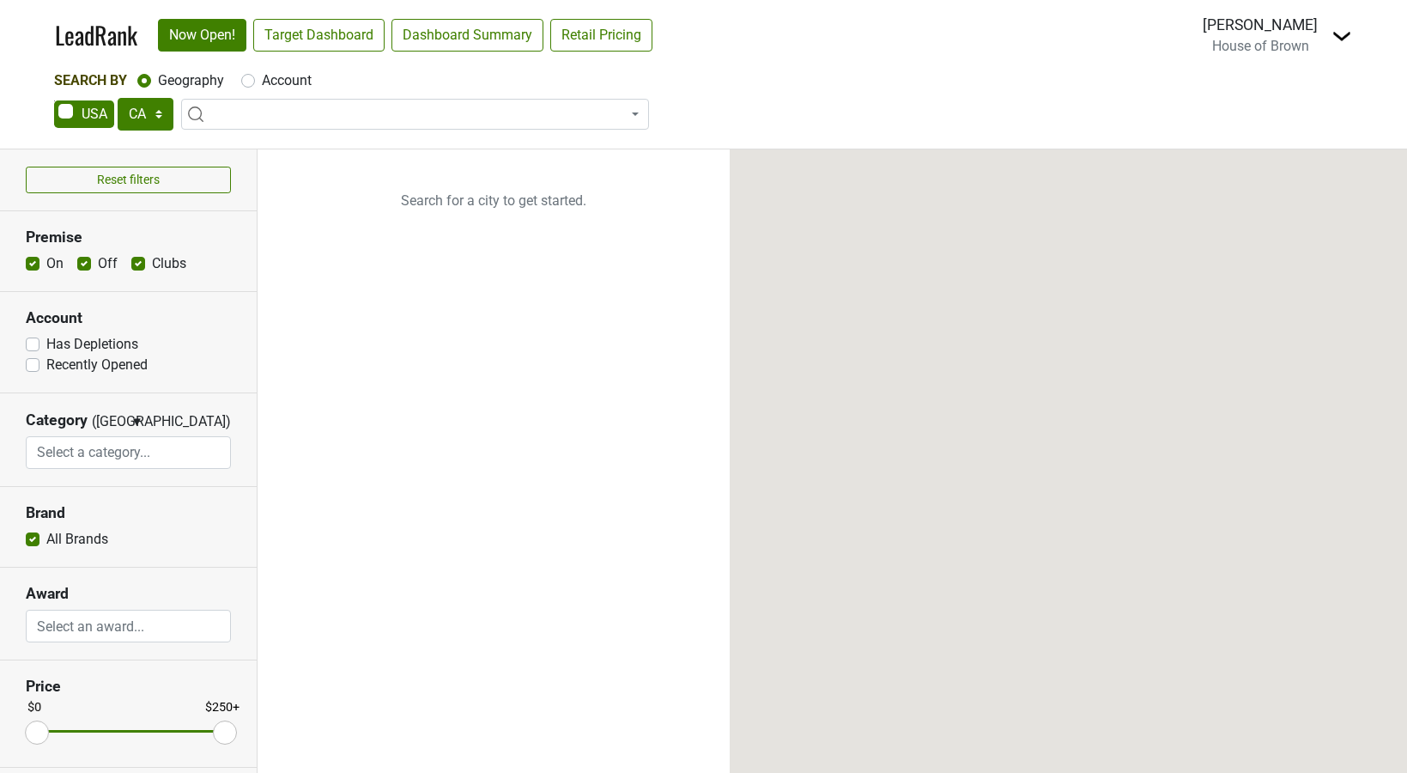
select select "CA"
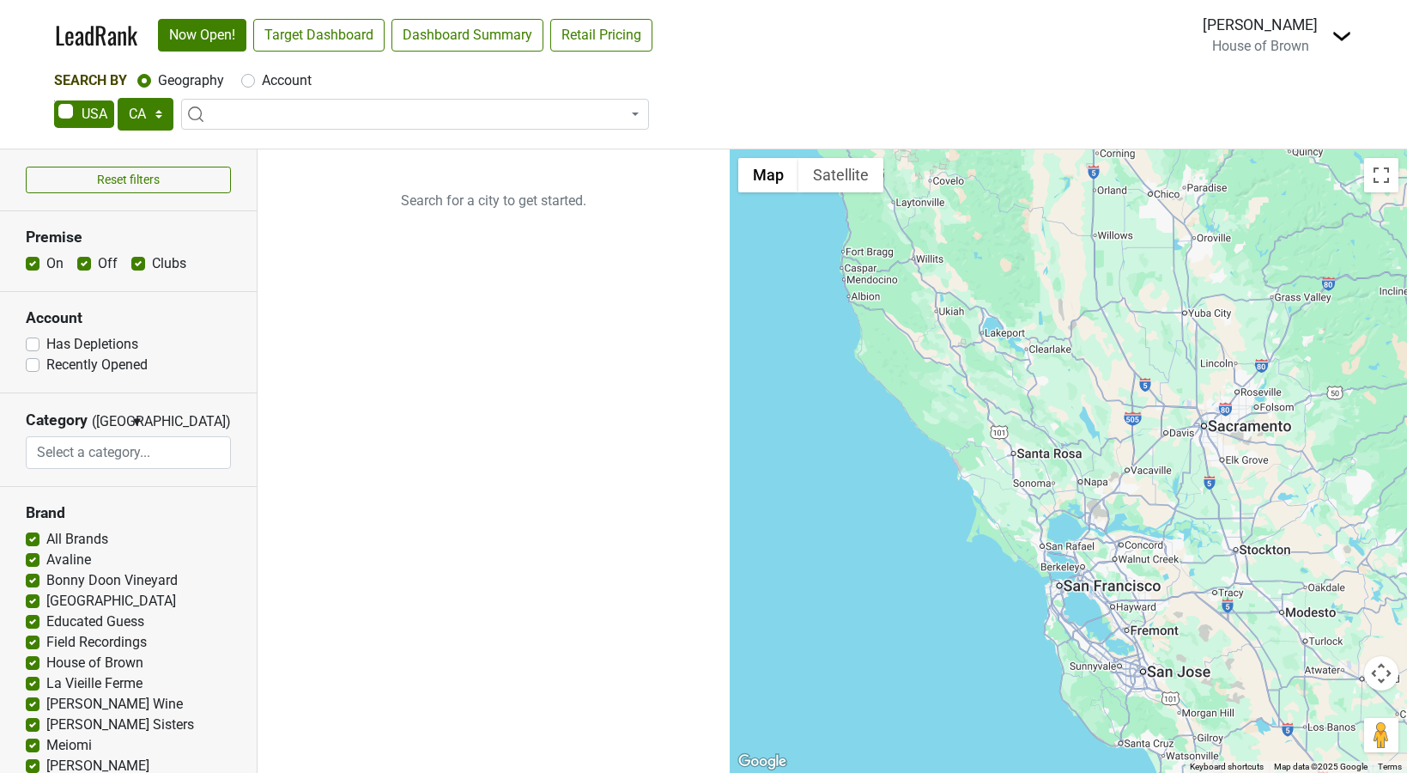
click at [1337, 37] on img at bounding box center [1341, 36] width 21 height 21
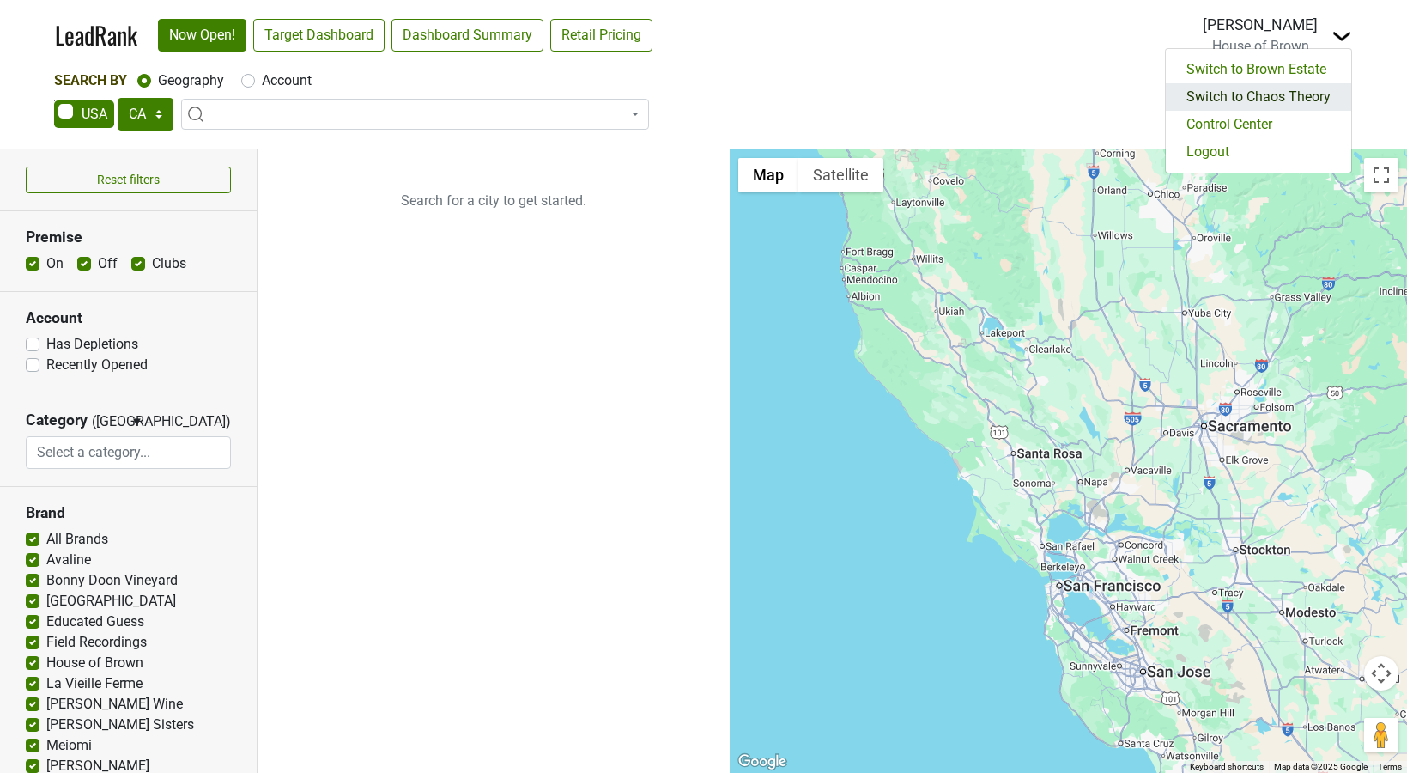
click at [1297, 99] on link "Switch to Chaos Theory" at bounding box center [1258, 96] width 185 height 27
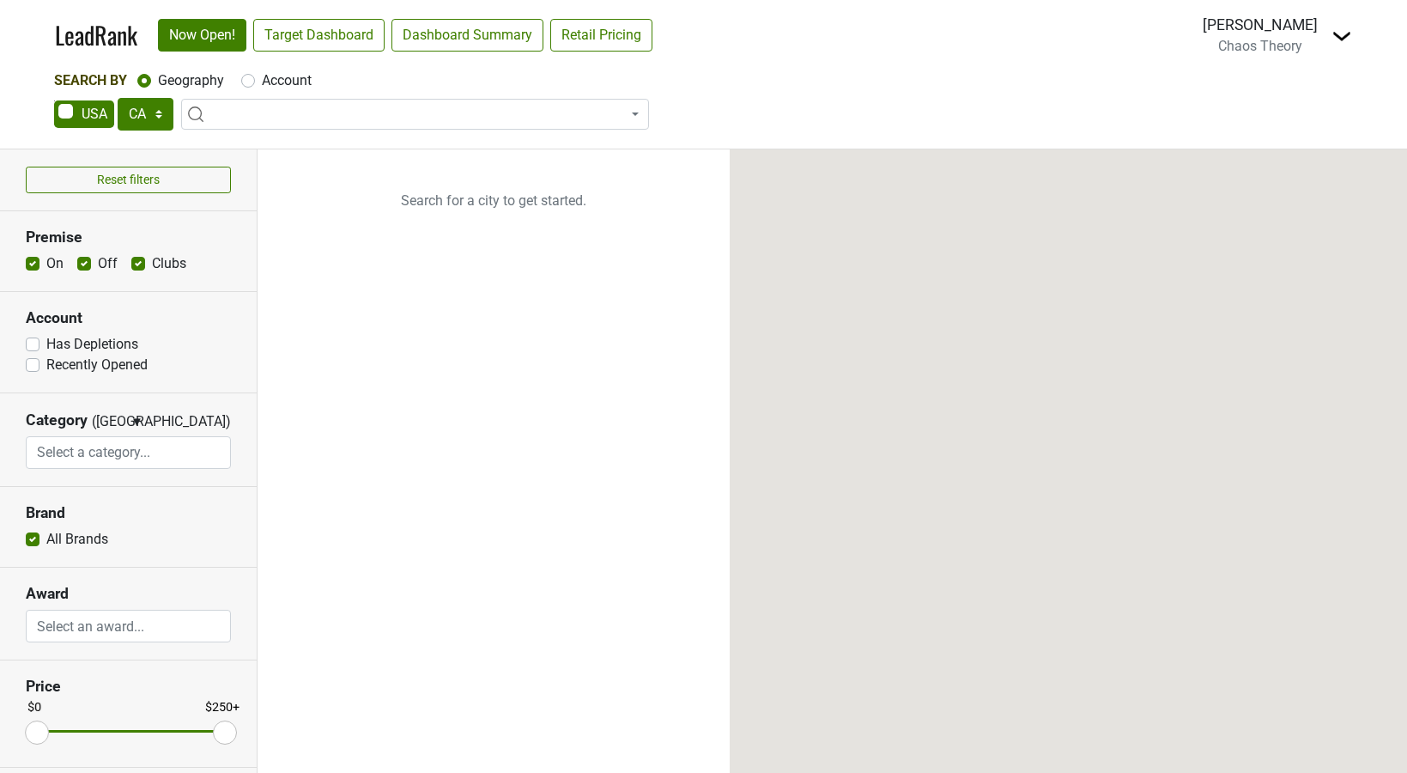
select select "CA"
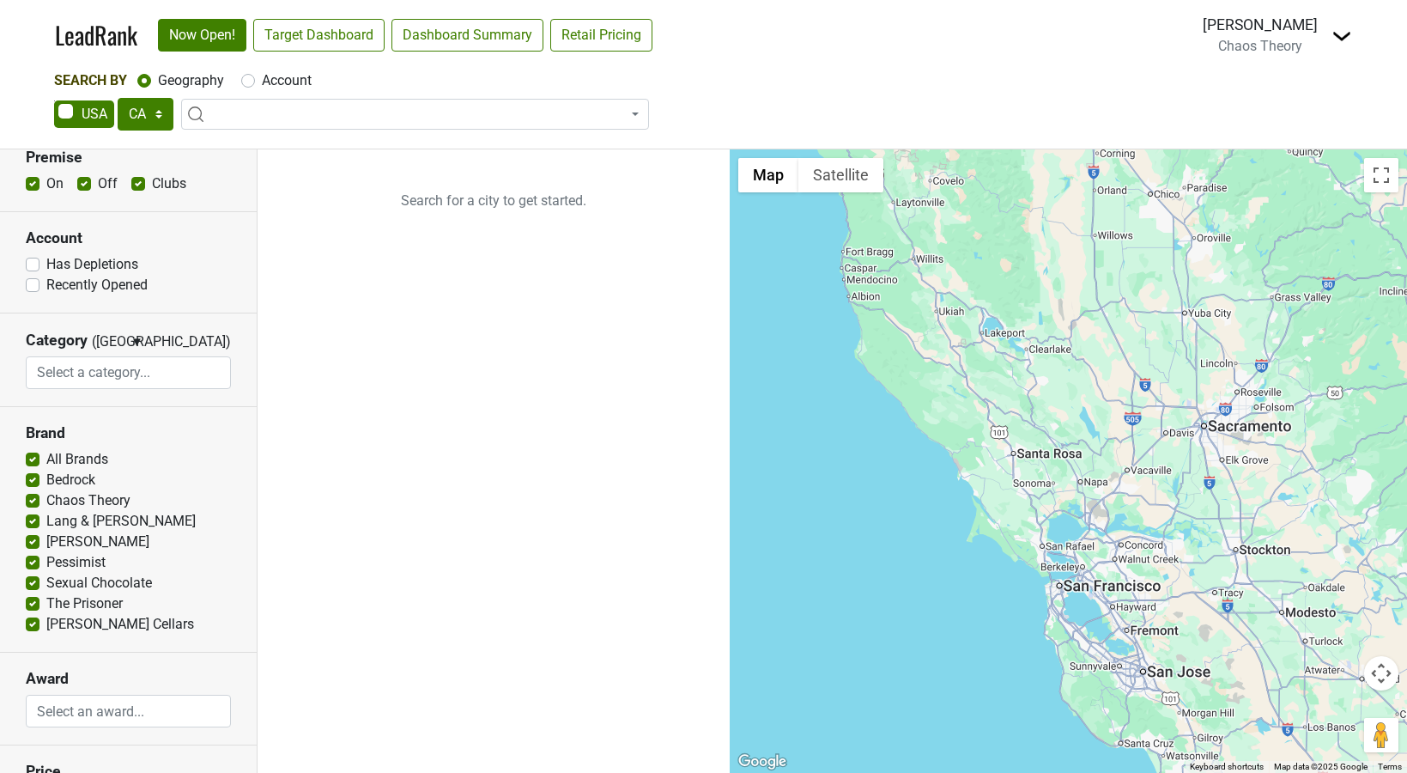
scroll to position [79, 0]
click at [1337, 30] on img at bounding box center [1341, 36] width 21 height 21
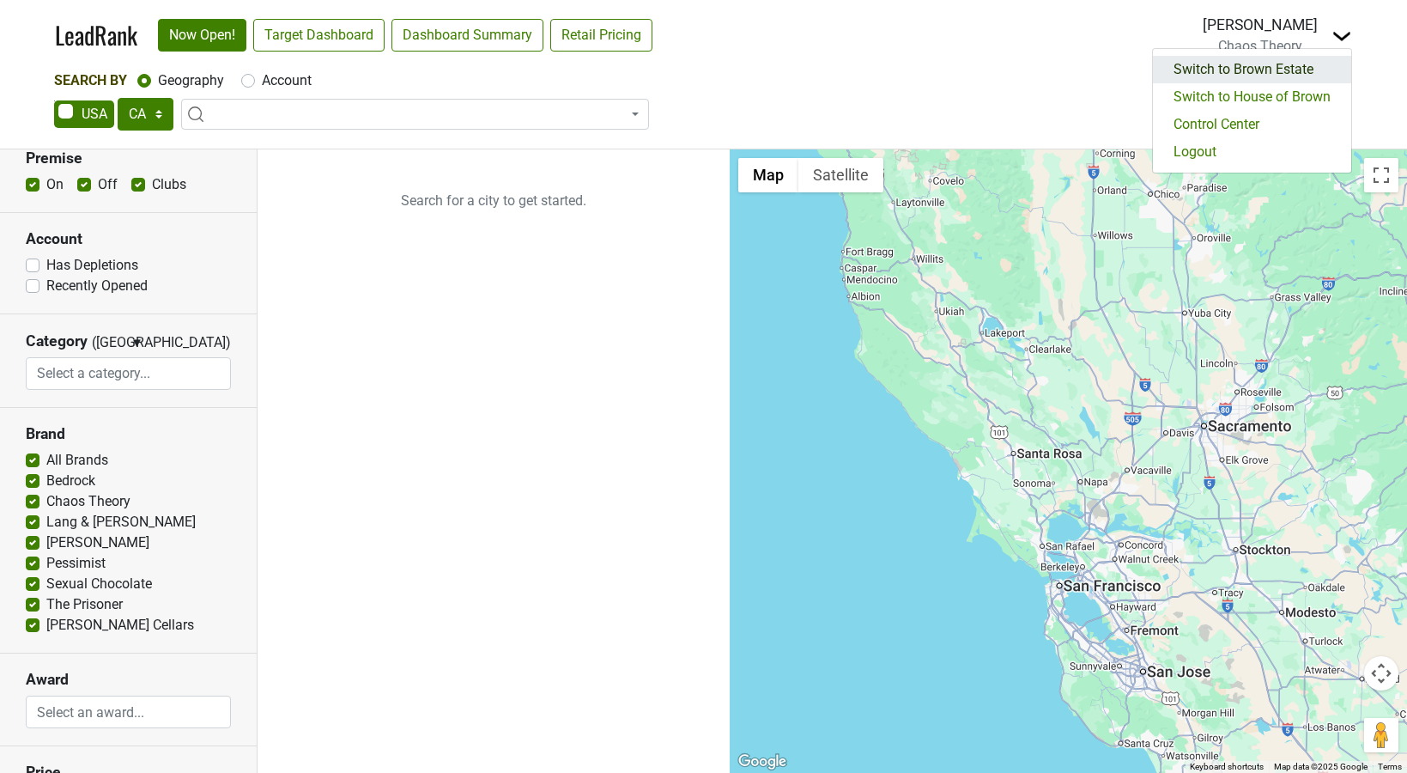
click at [1290, 76] on link "Switch to Brown Estate" at bounding box center [1252, 69] width 198 height 27
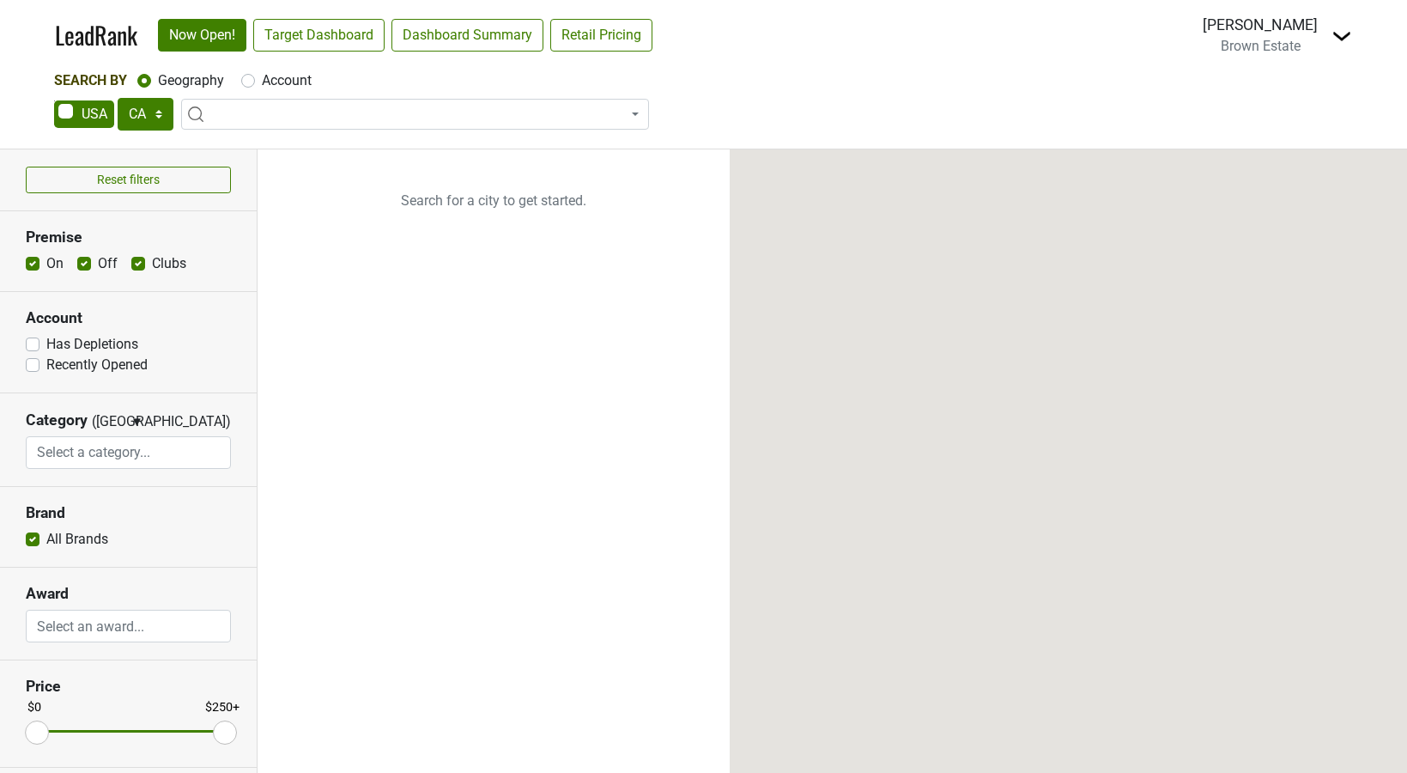
select select "CA"
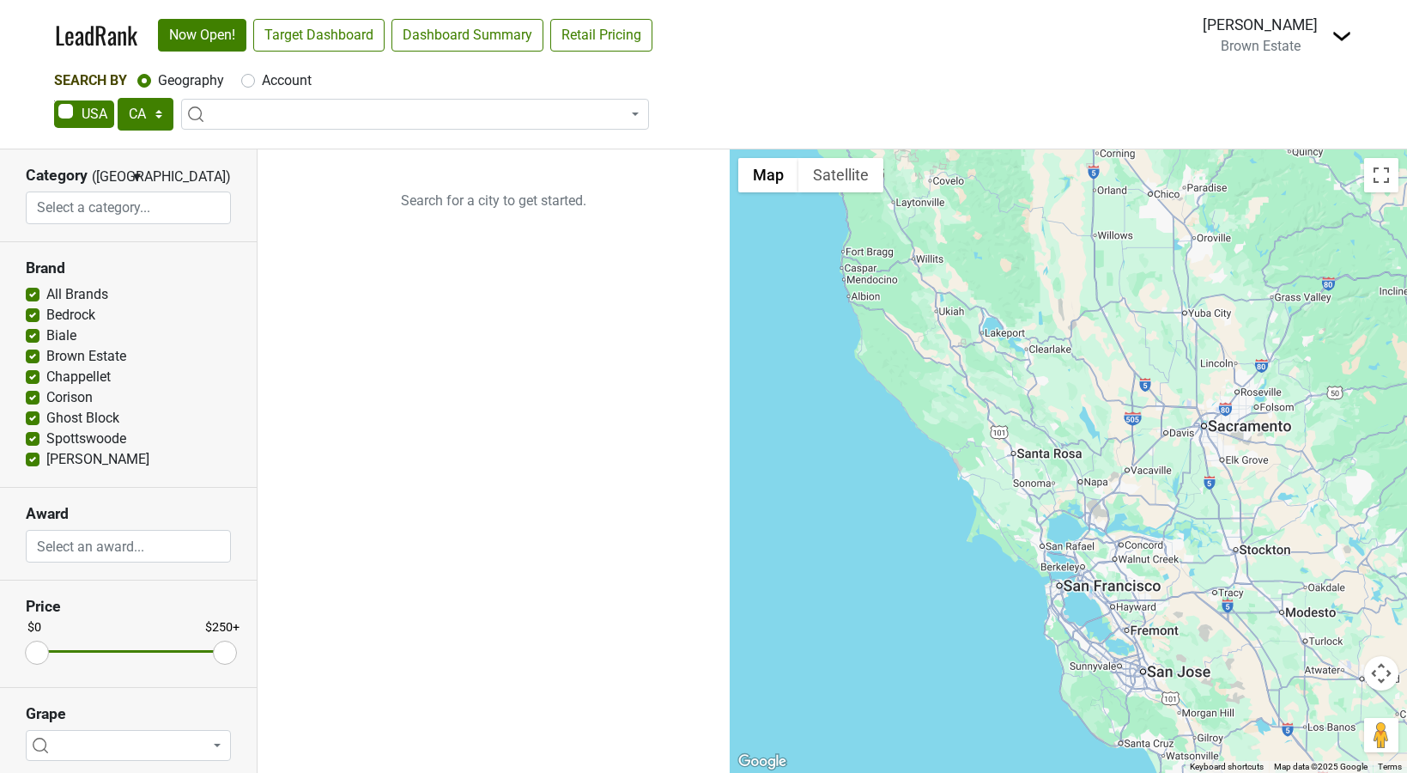
scroll to position [249, 0]
click at [1337, 39] on img at bounding box center [1341, 36] width 21 height 21
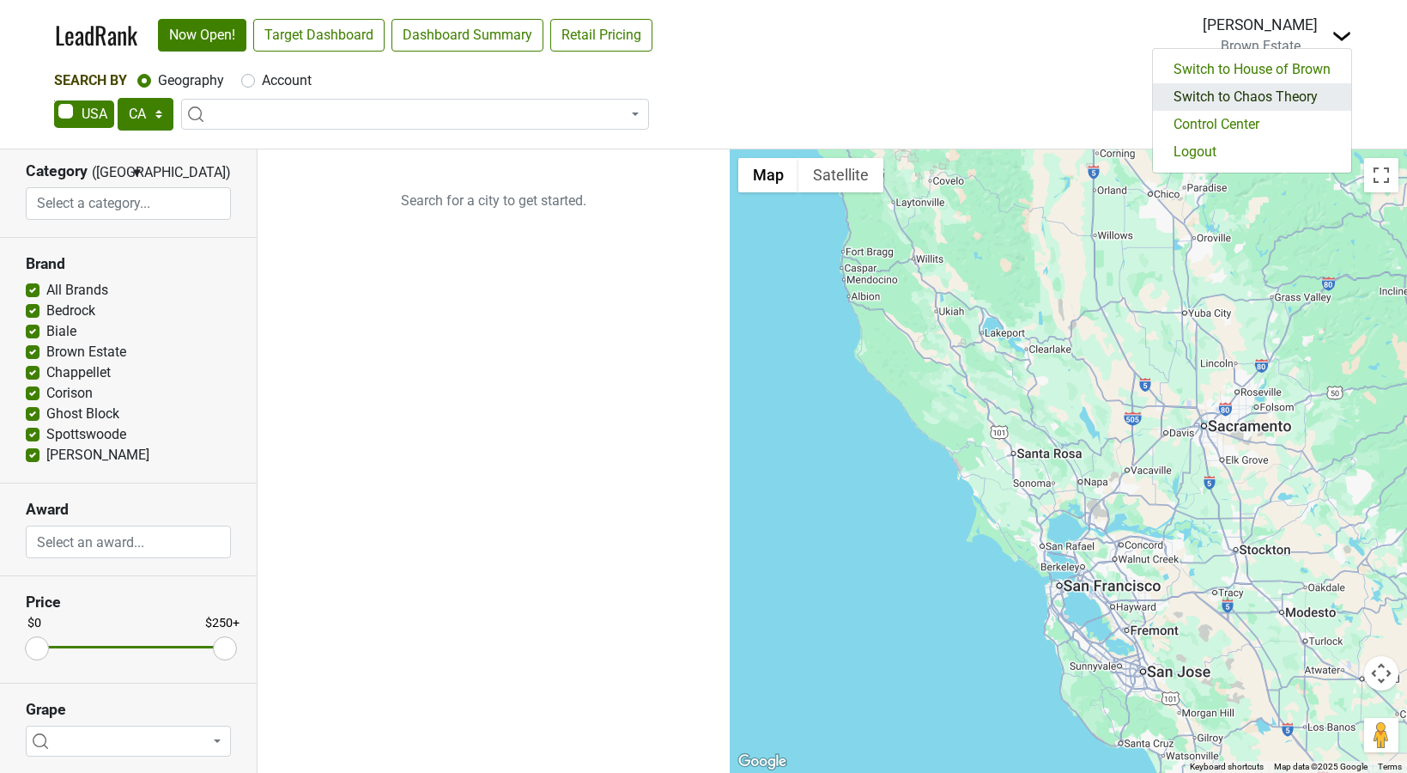
click at [1228, 99] on link "Switch to Chaos Theory" at bounding box center [1252, 96] width 198 height 27
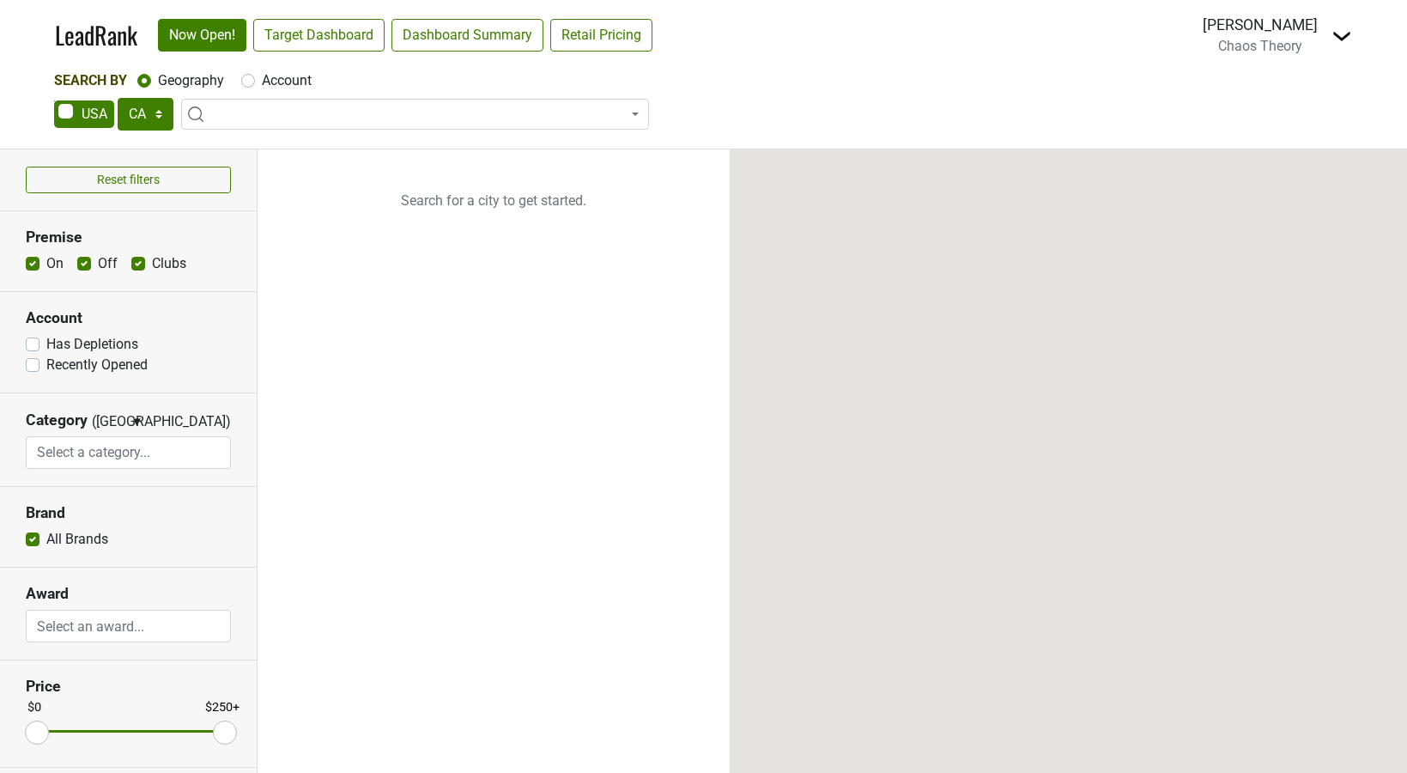
select select "CA"
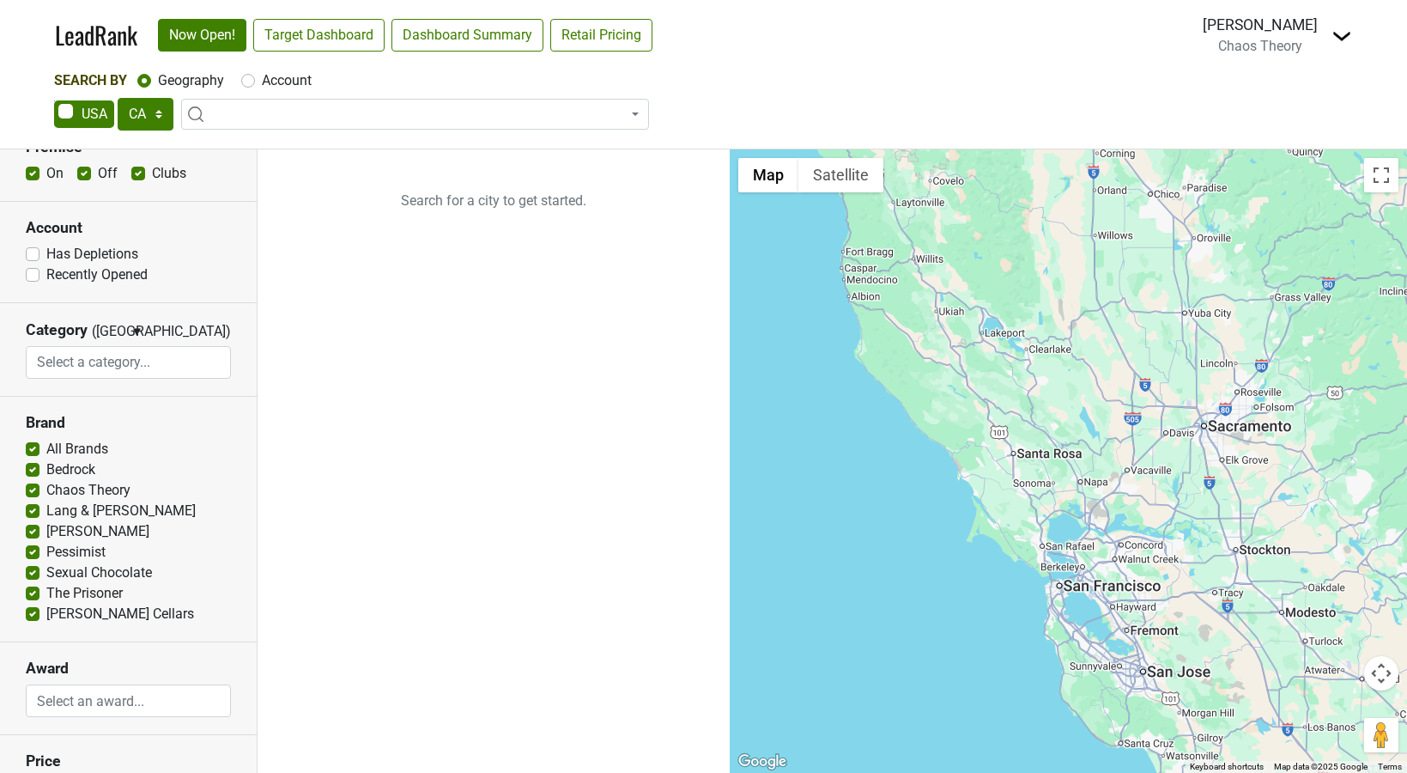
scroll to position [39, 0]
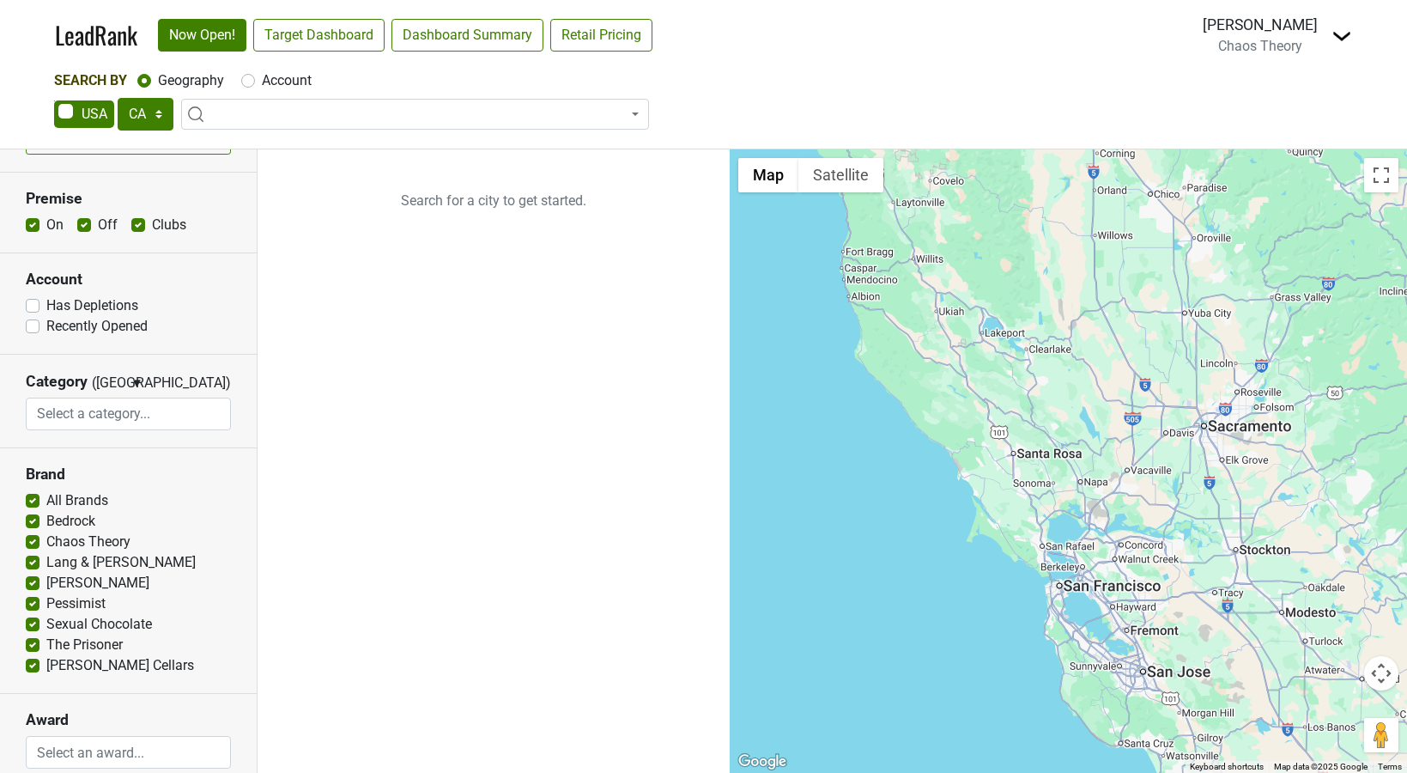
click at [1338, 40] on img at bounding box center [1341, 36] width 21 height 21
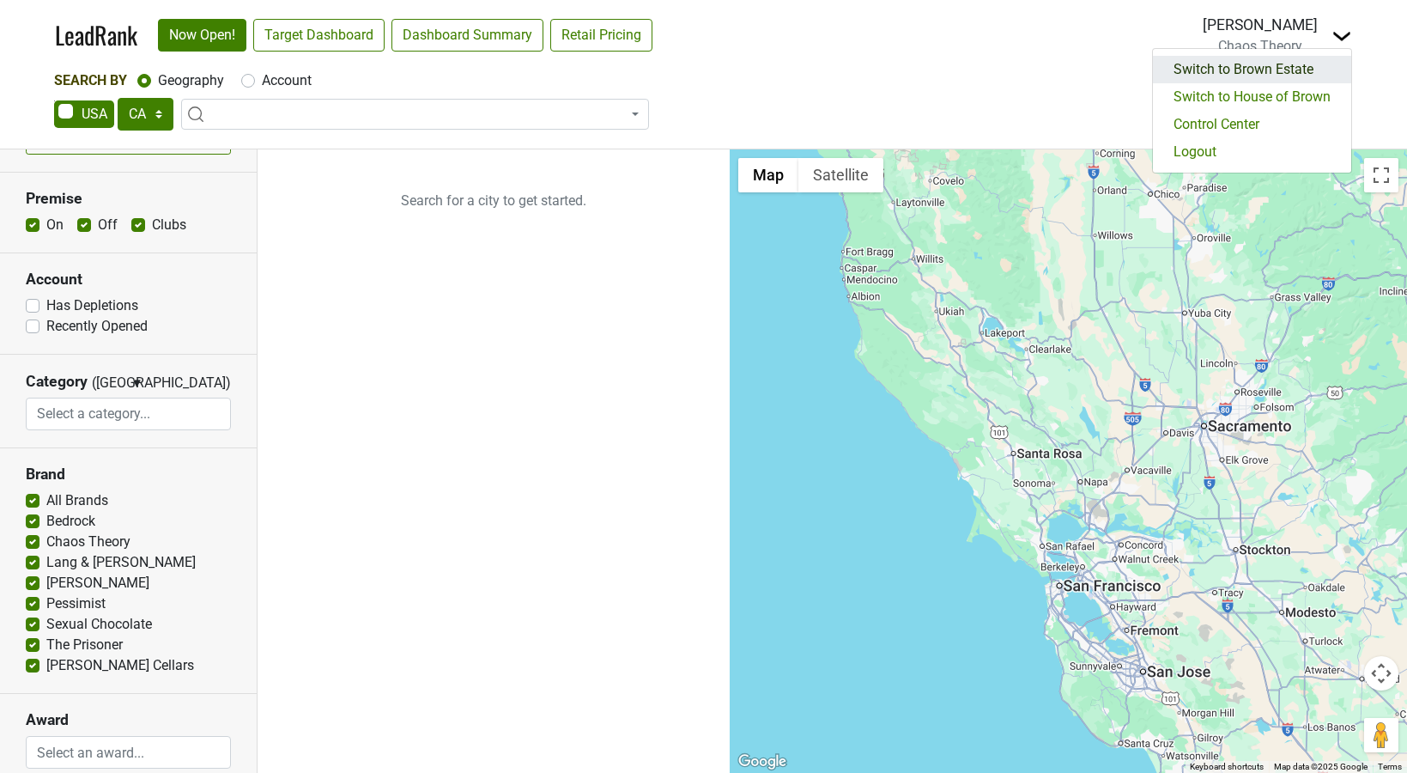
click at [1300, 70] on link "Switch to Brown Estate" at bounding box center [1252, 69] width 198 height 27
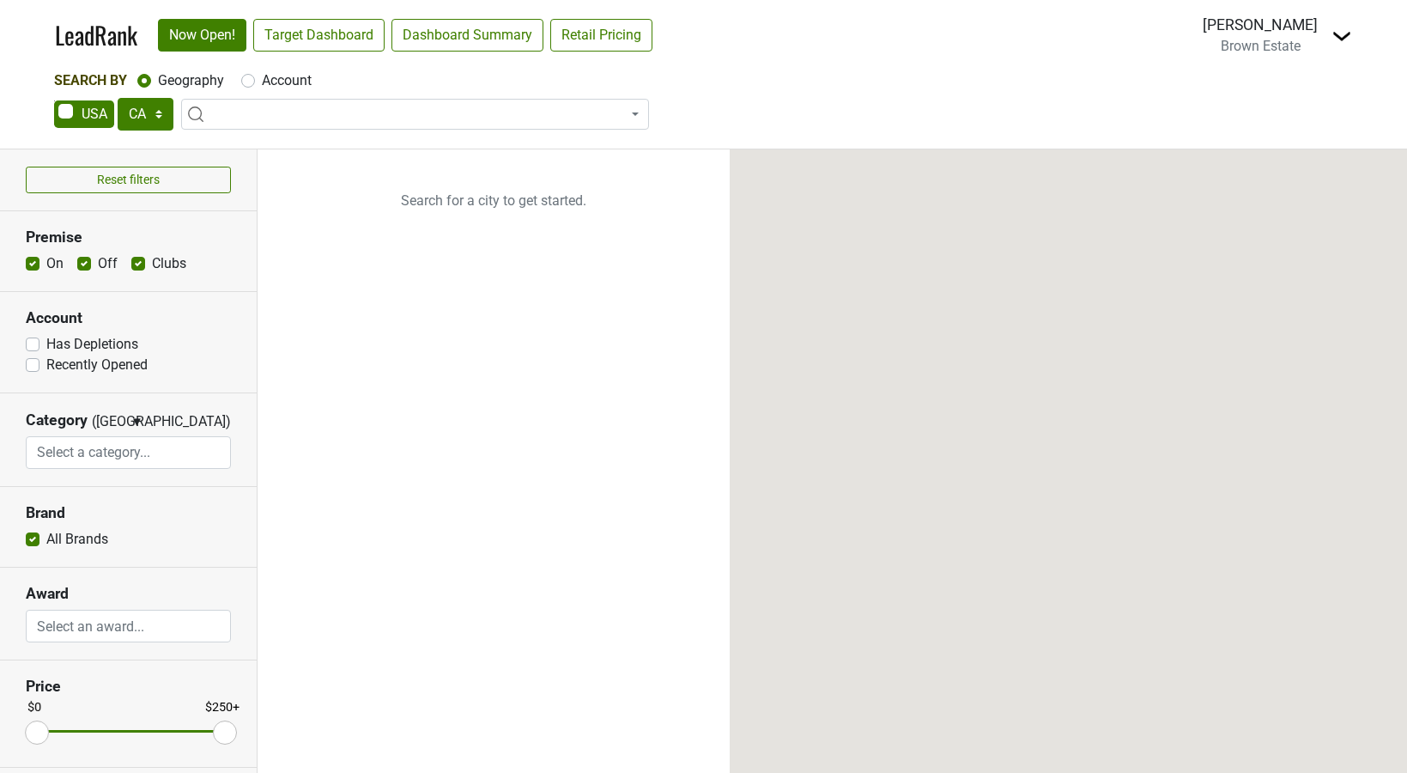
select select "CA"
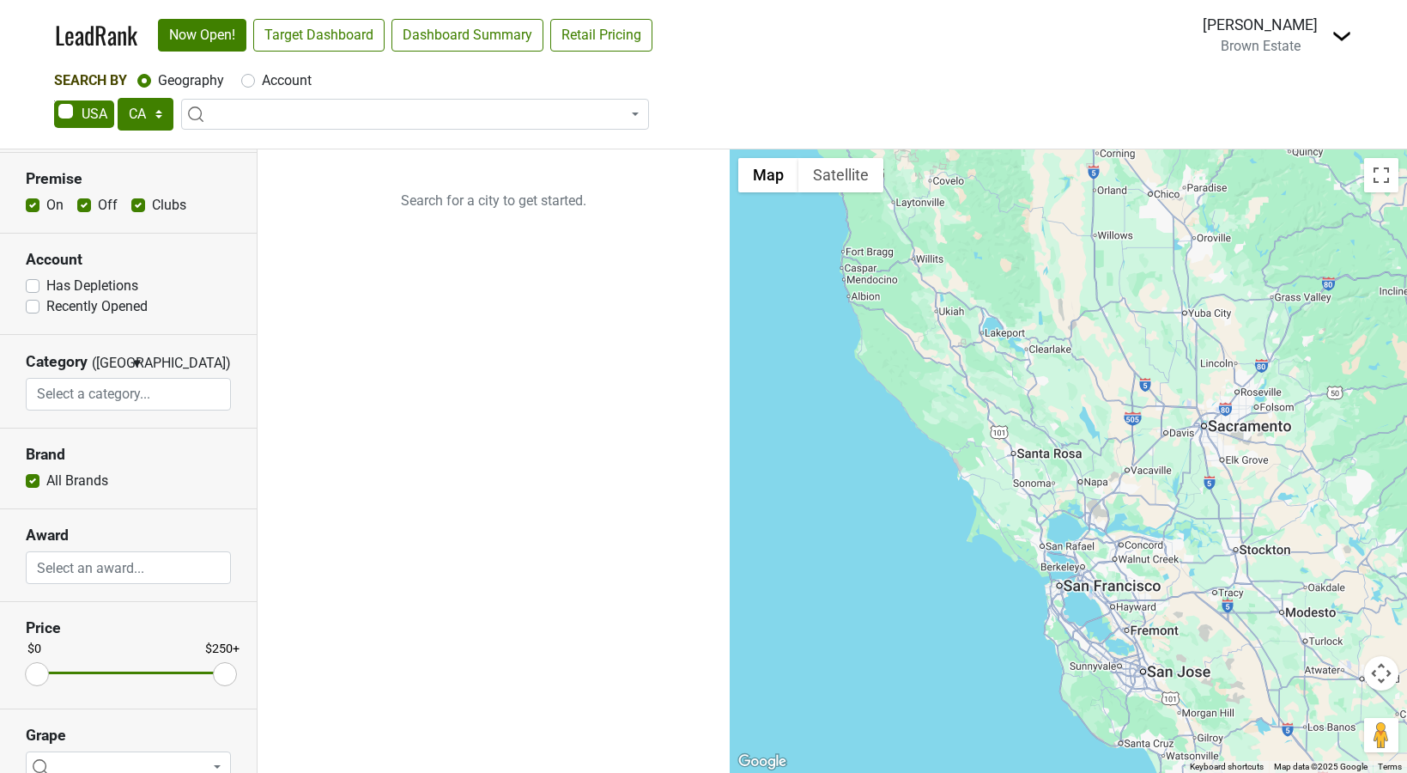
scroll to position [53, 0]
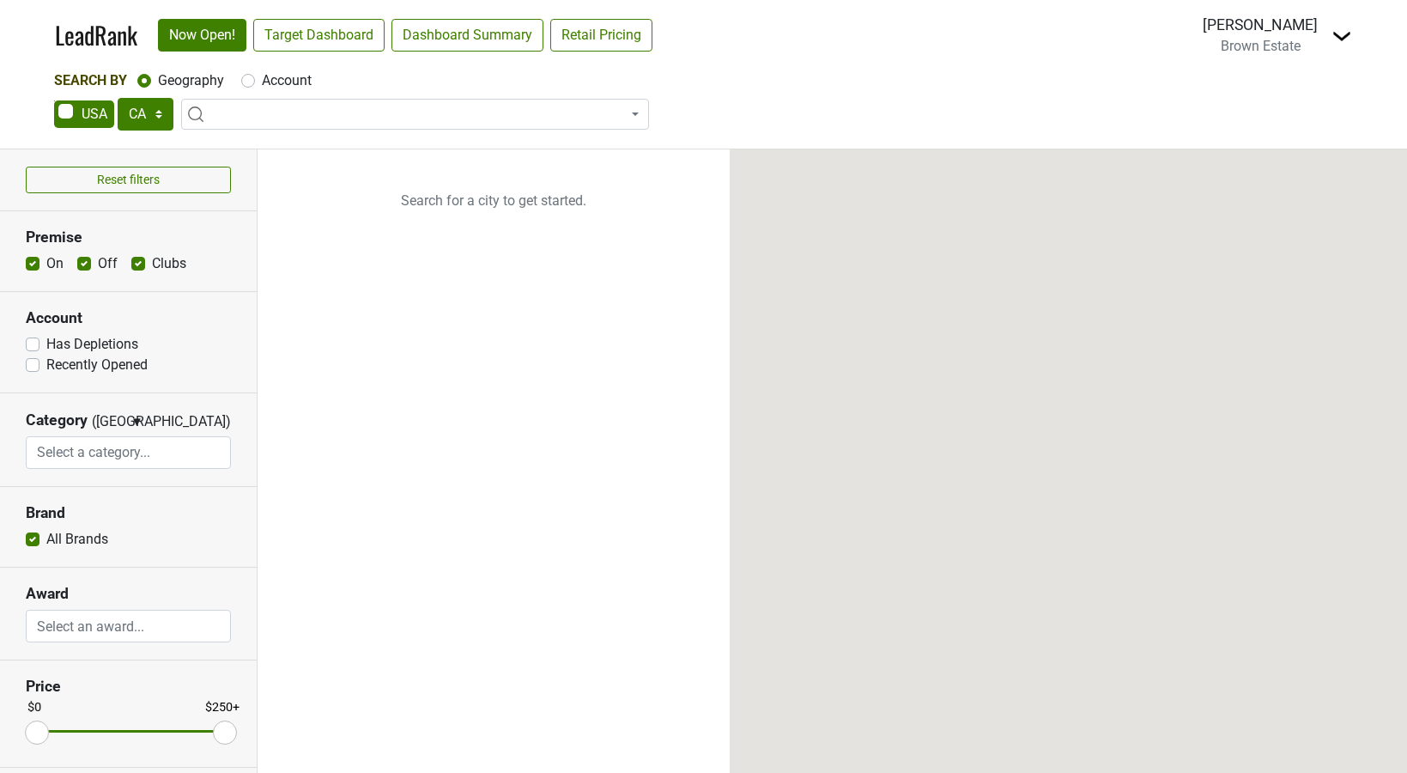
select select "CA"
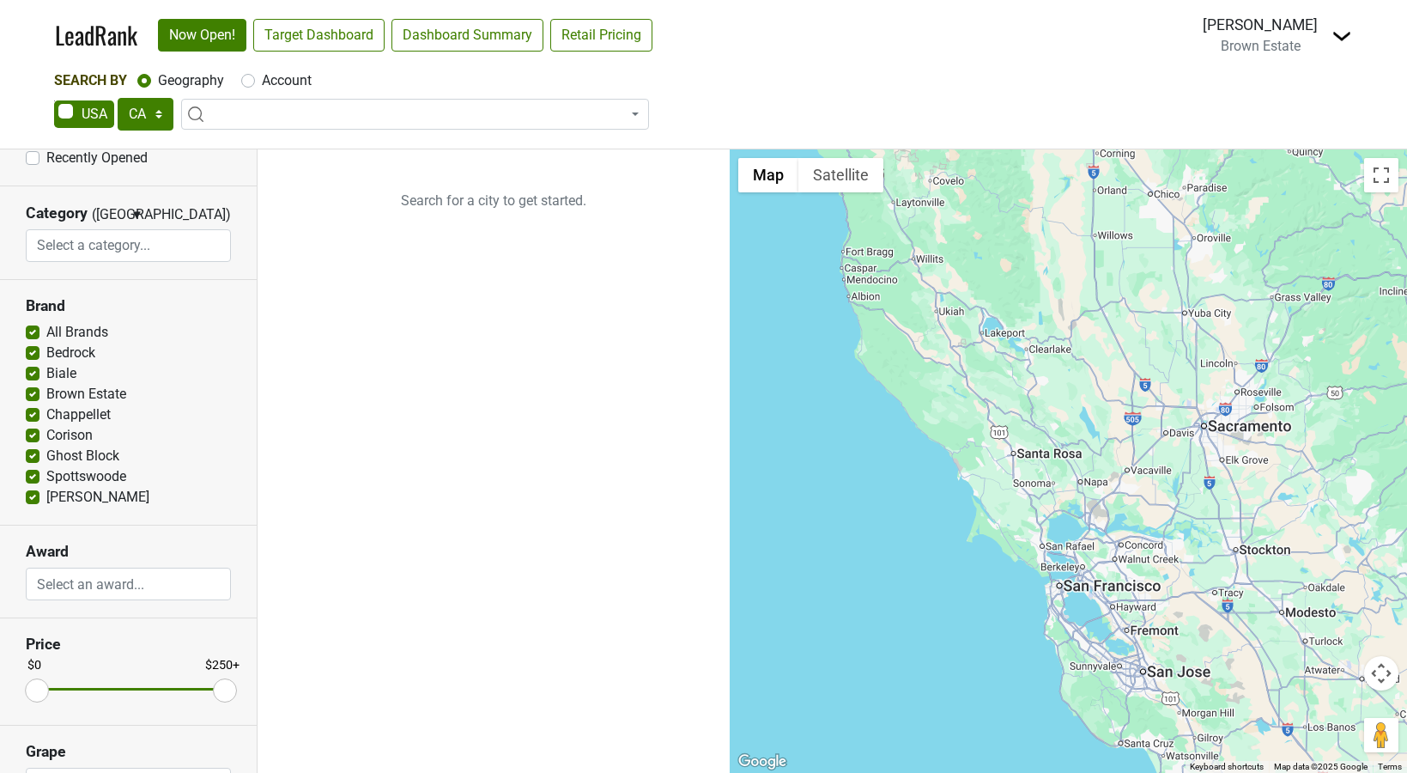
scroll to position [251, 0]
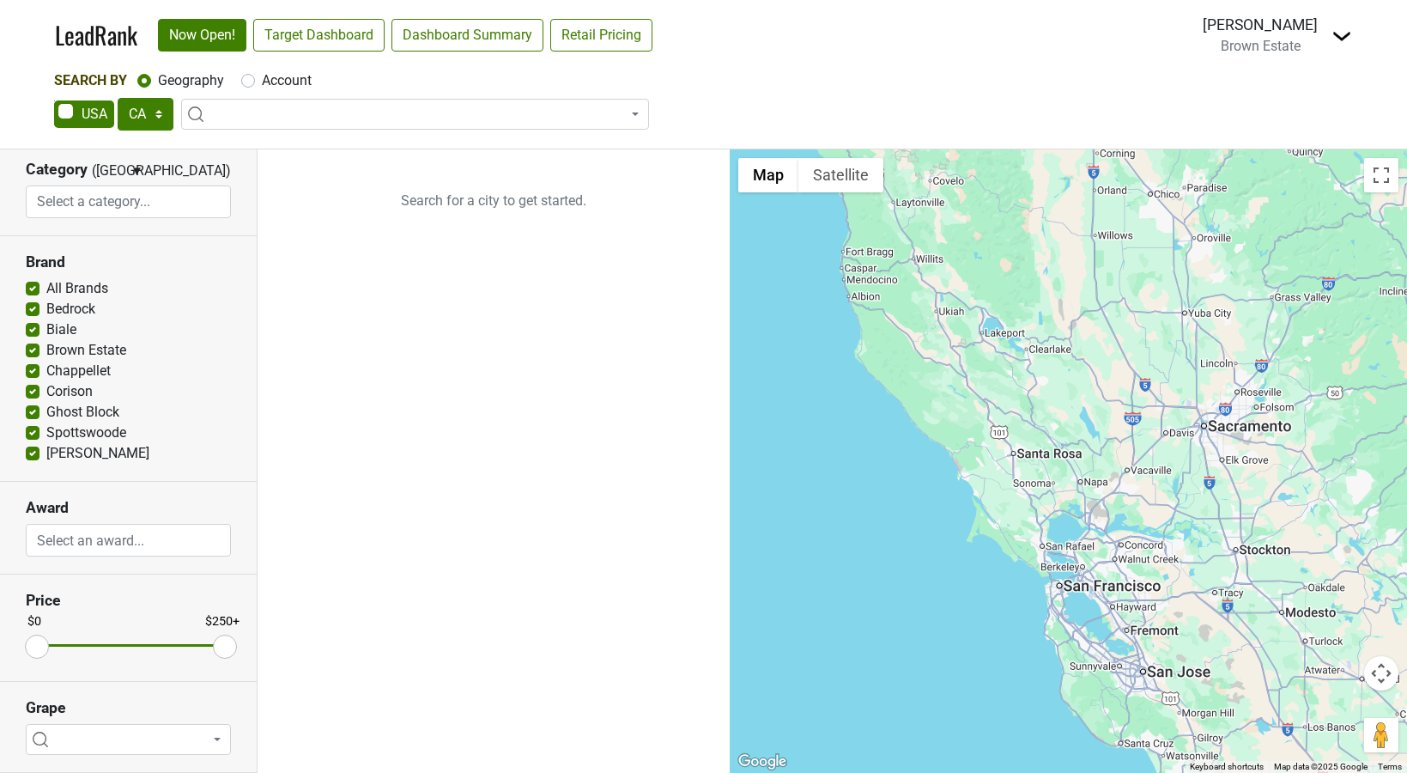
click at [1340, 39] on img at bounding box center [1341, 36] width 21 height 21
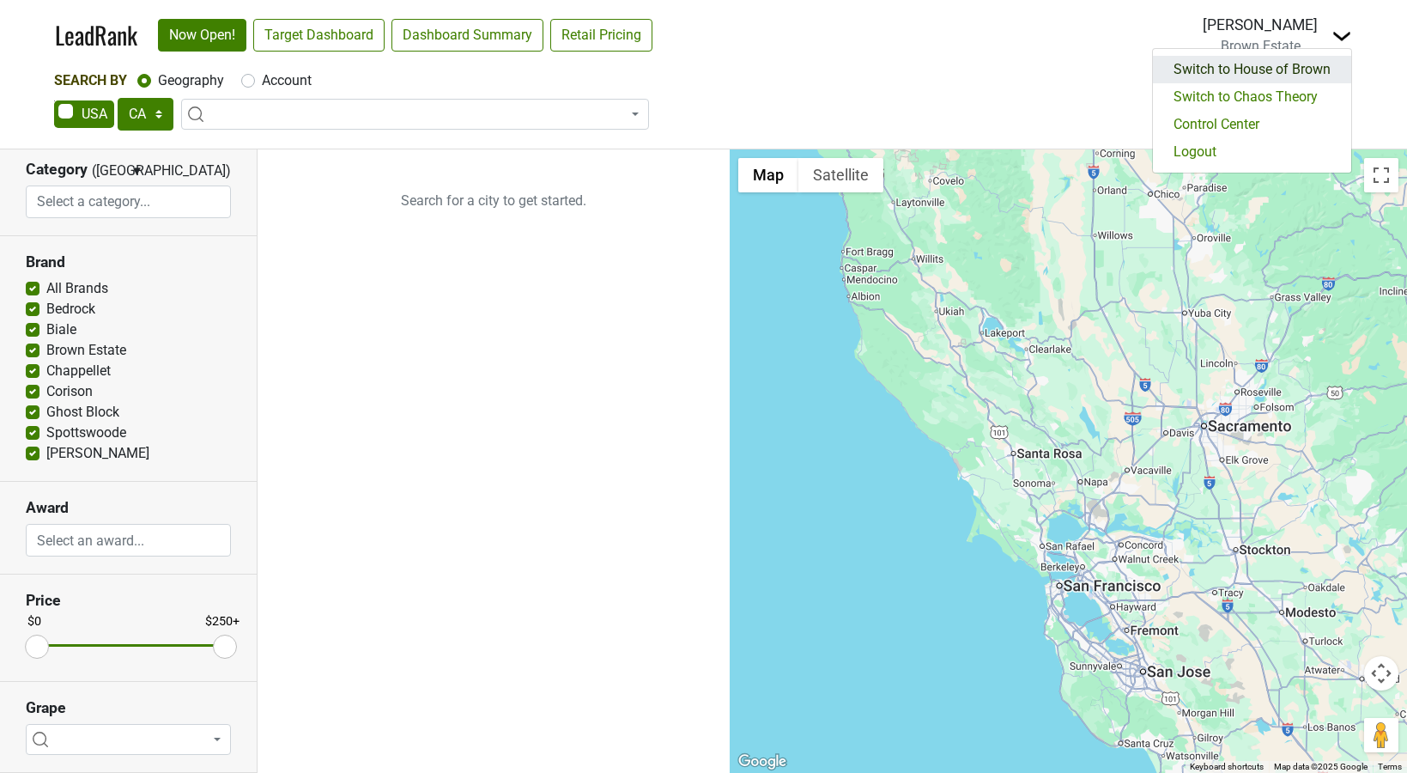
click at [1277, 73] on link "Switch to House of Brown" at bounding box center [1252, 69] width 198 height 27
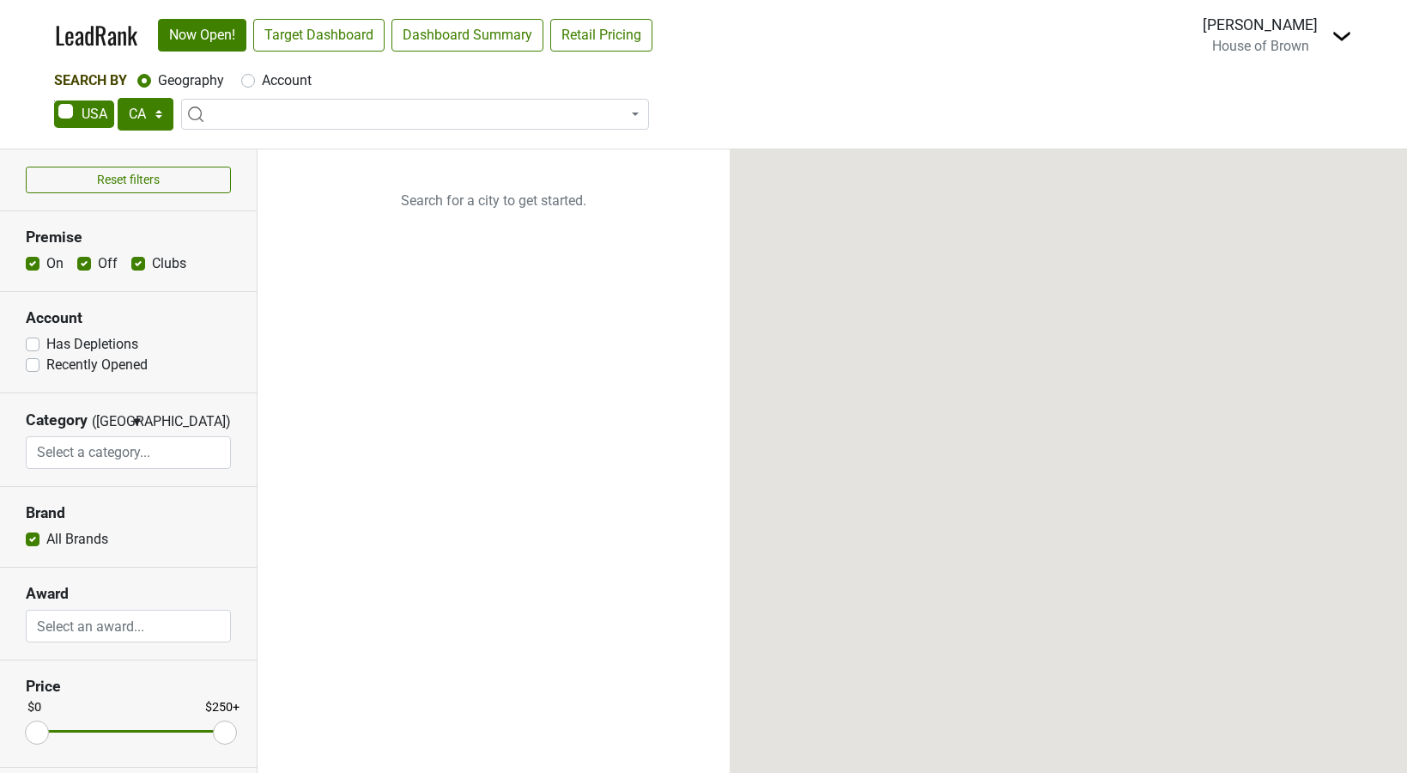
select select "CA"
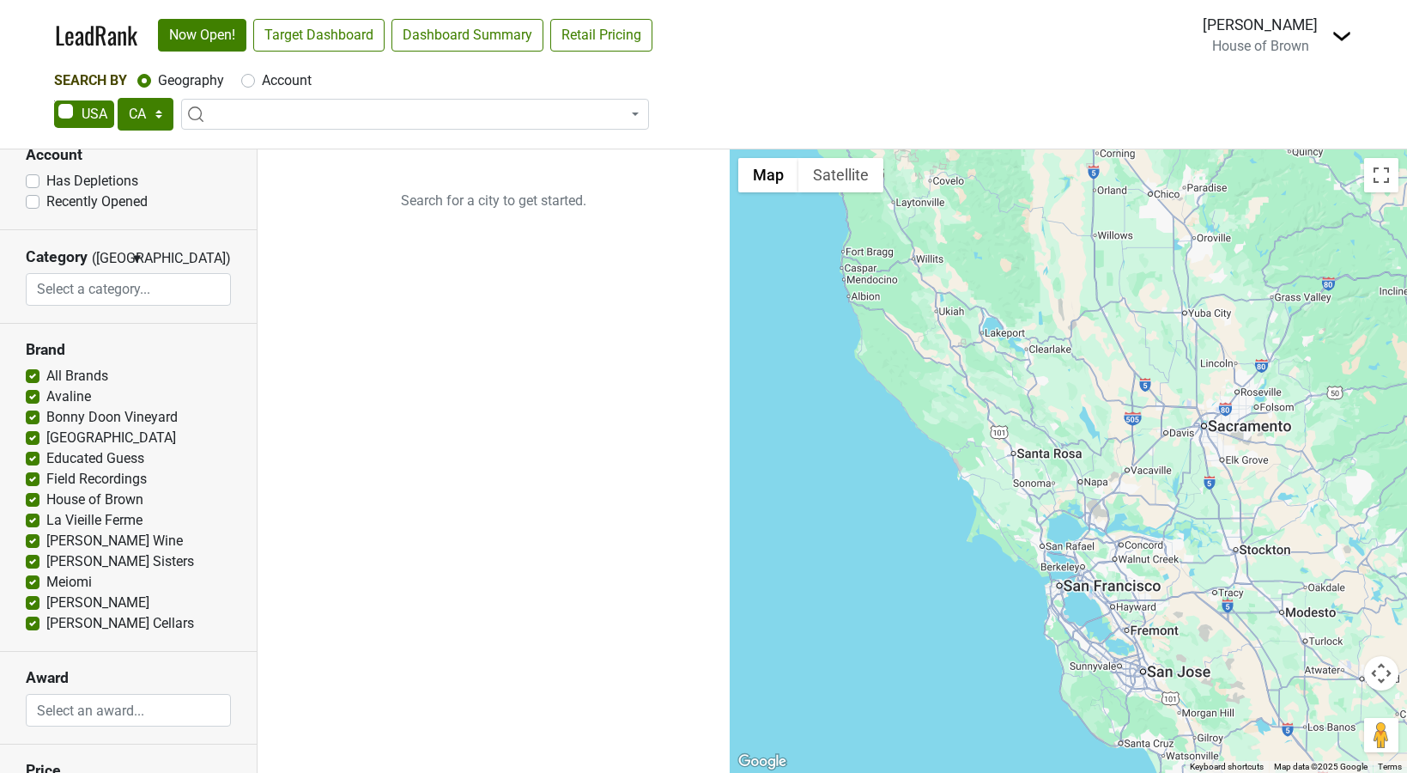
scroll to position [167, 0]
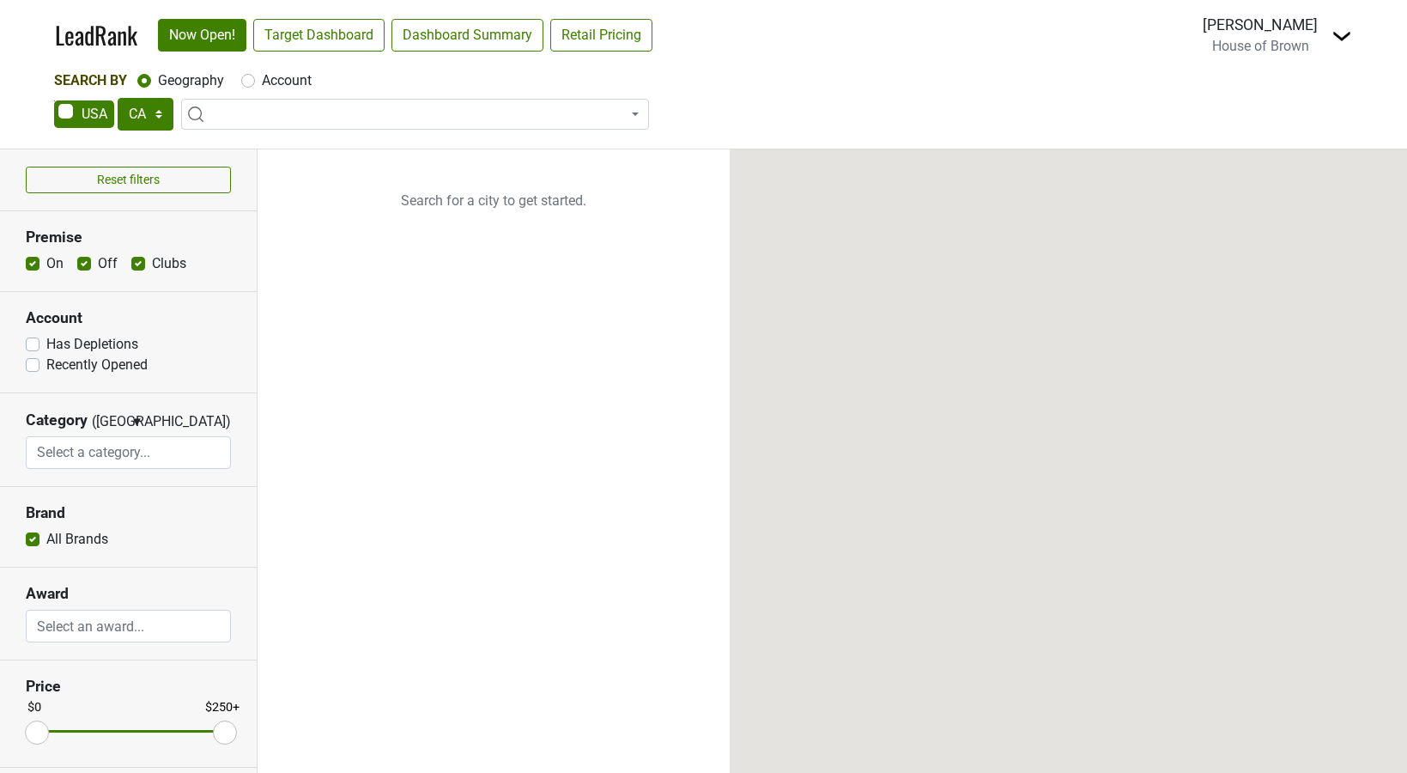
select select "CA"
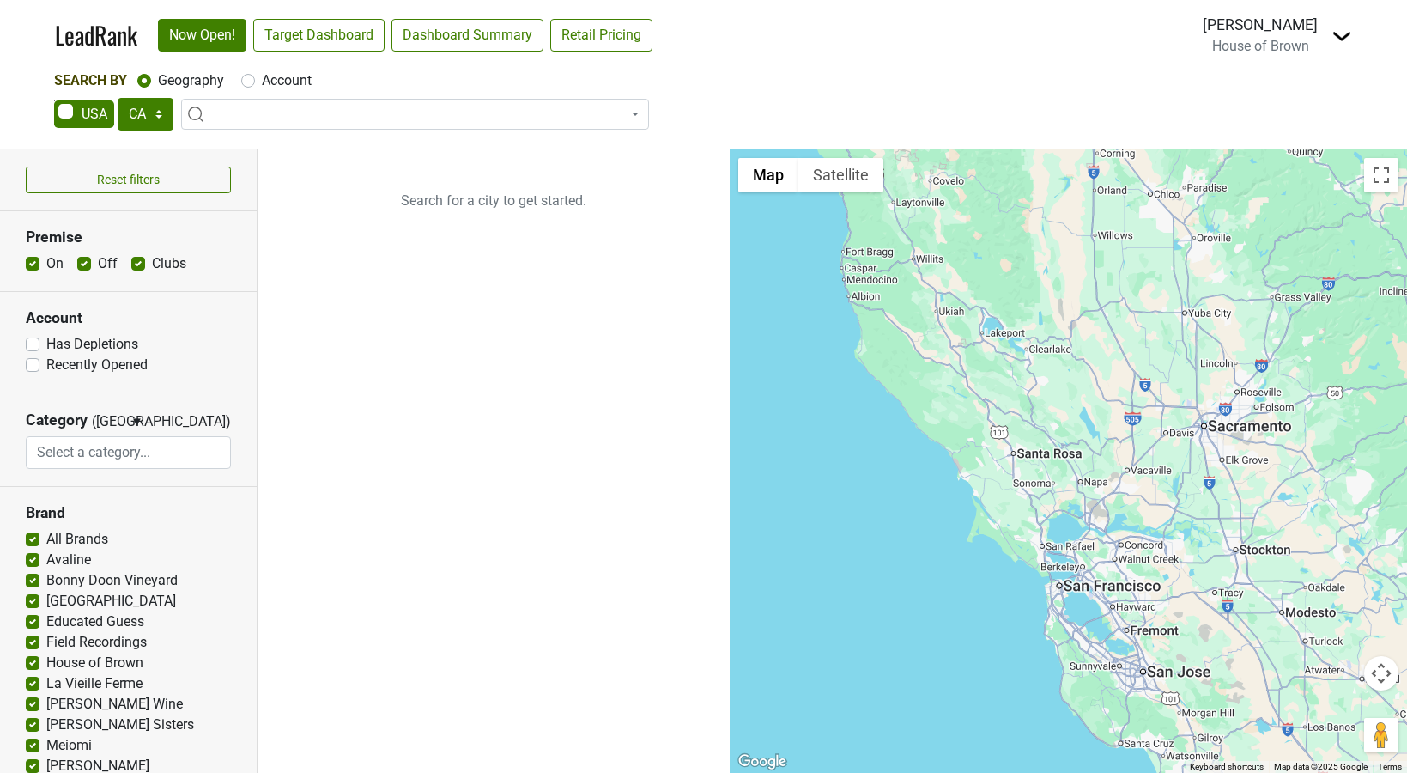
click at [1336, 36] on img at bounding box center [1341, 36] width 21 height 21
click at [574, 481] on ul "Search for a city to get started." at bounding box center [494, 460] width 472 height 623
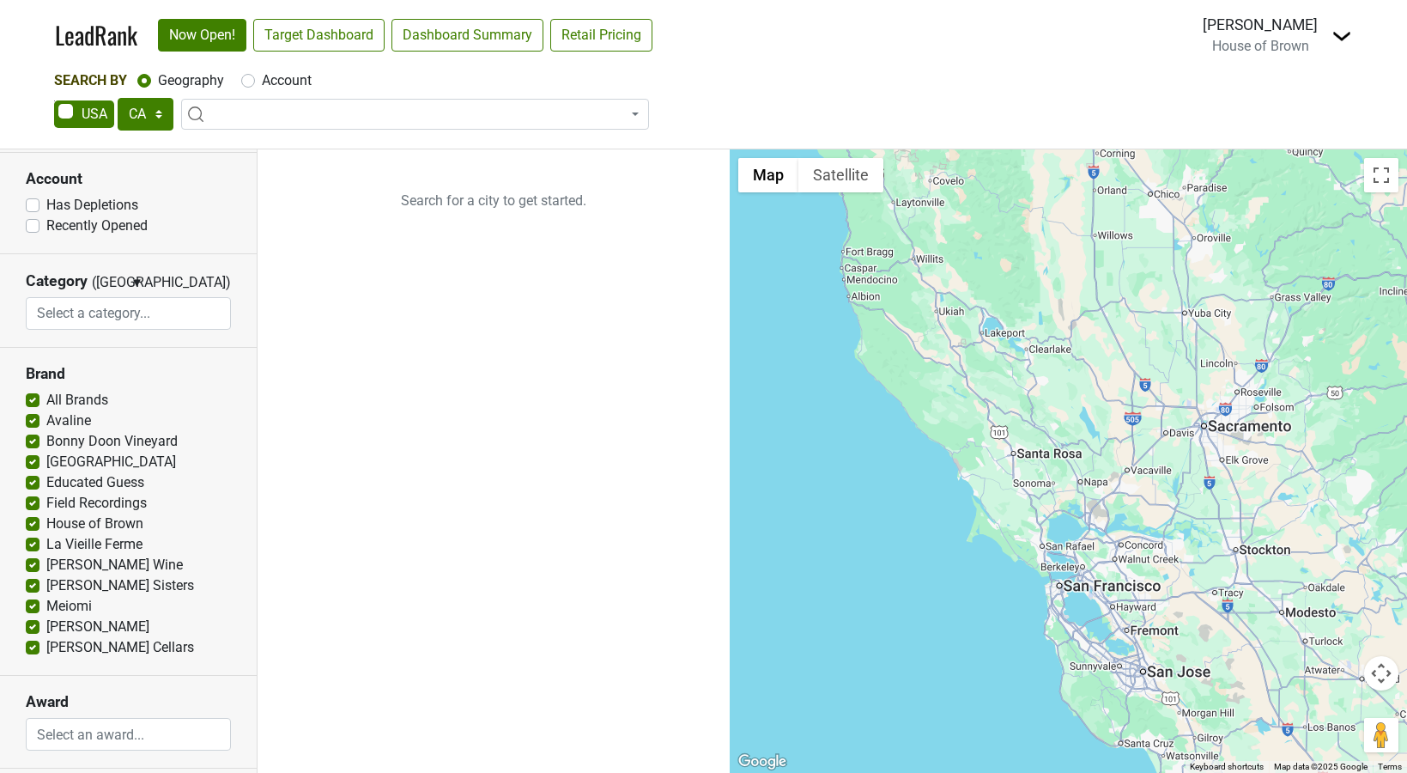
scroll to position [140, 0]
